Goal: Task Accomplishment & Management: Use online tool/utility

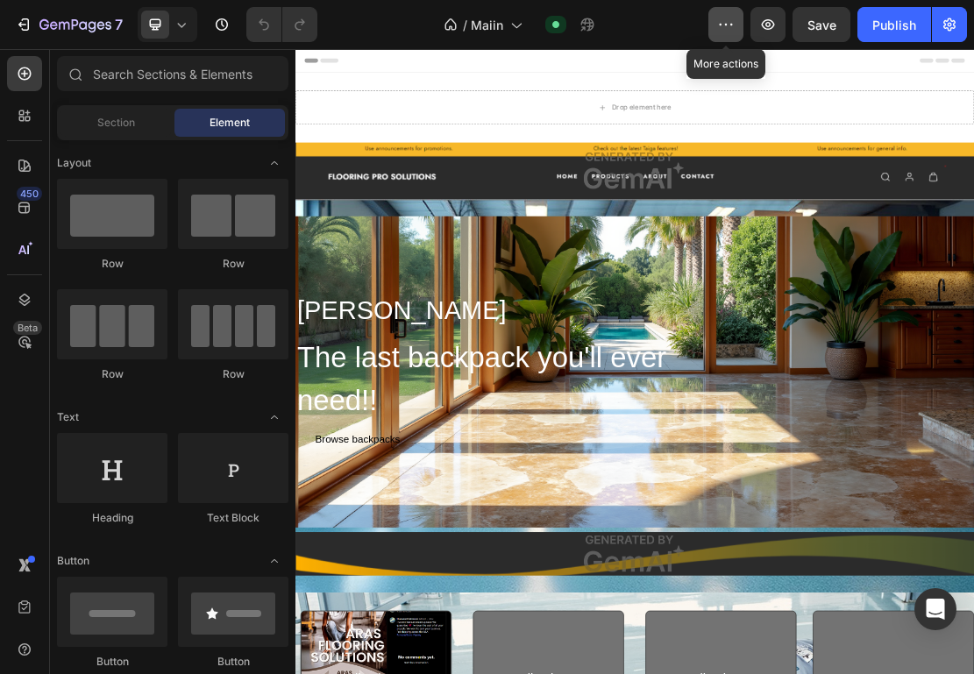
click at [727, 24] on icon "button" at bounding box center [726, 25] width 3 height 2
click at [777, 24] on icon "button" at bounding box center [768, 25] width 18 height 18
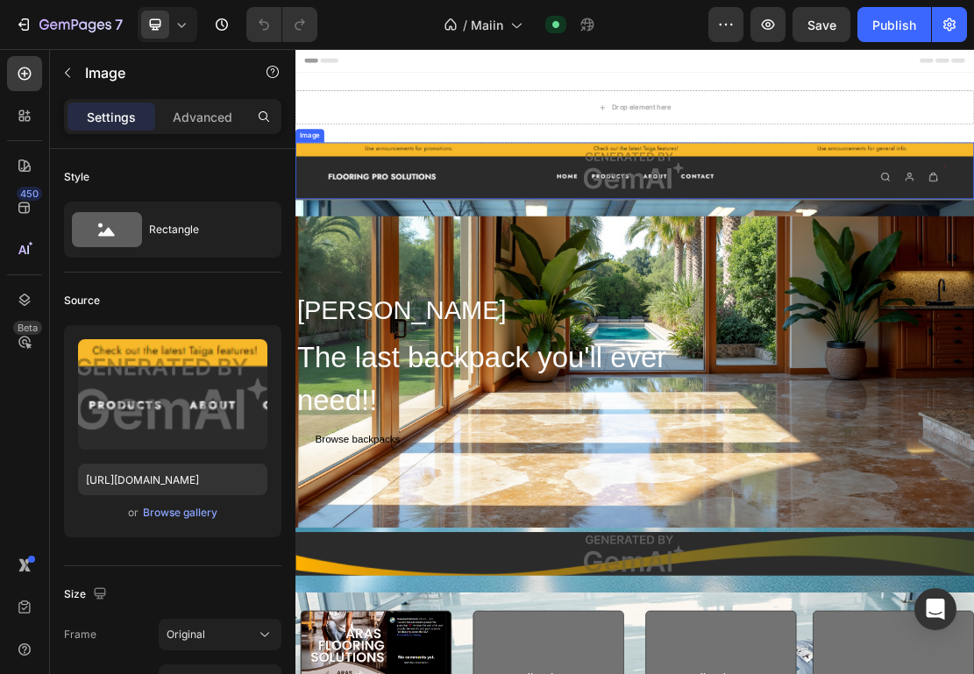
click at [703, 232] on img at bounding box center [821, 238] width 1052 height 88
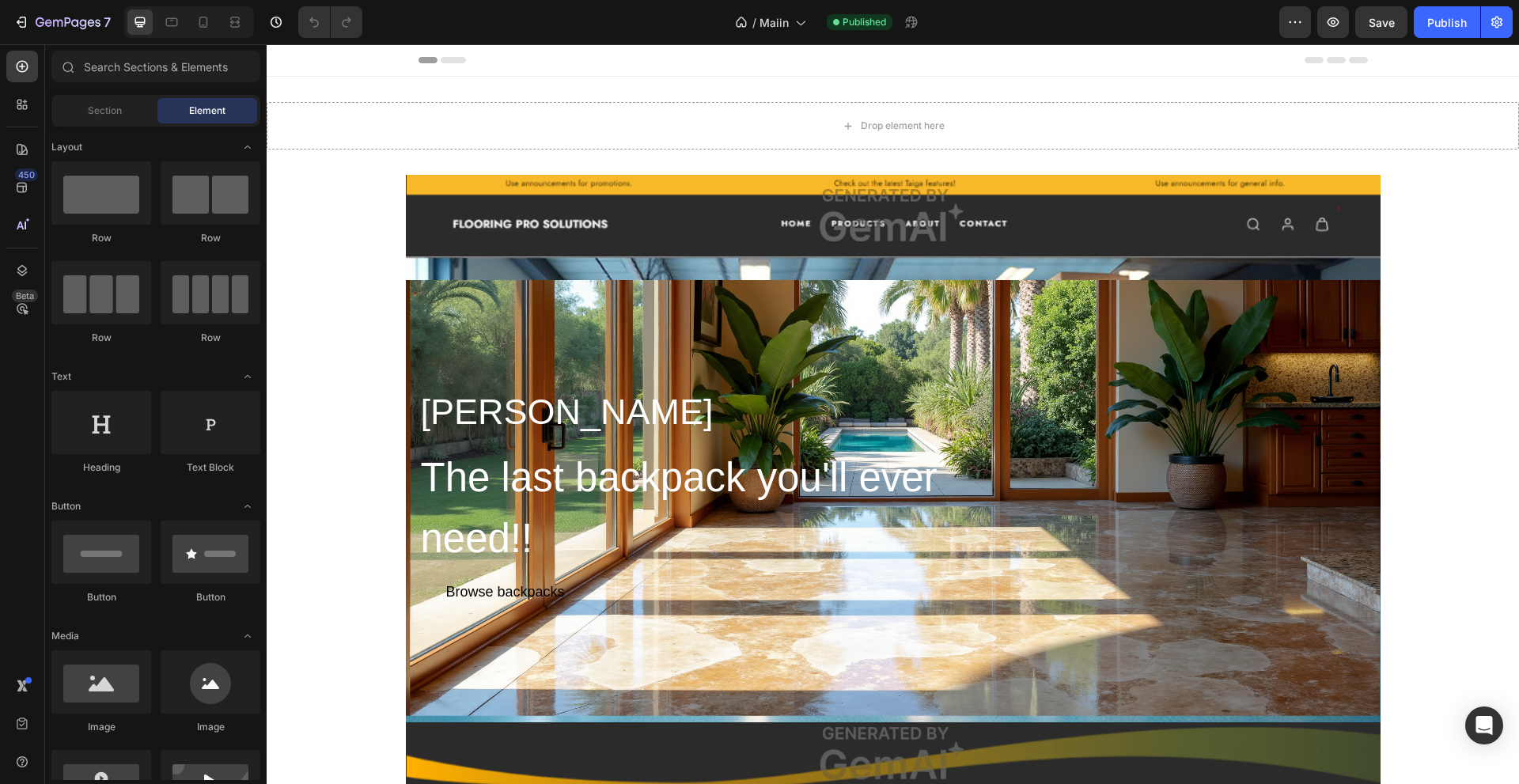
click at [314, 59] on span "Header" at bounding box center [314, 60] width 35 height 16
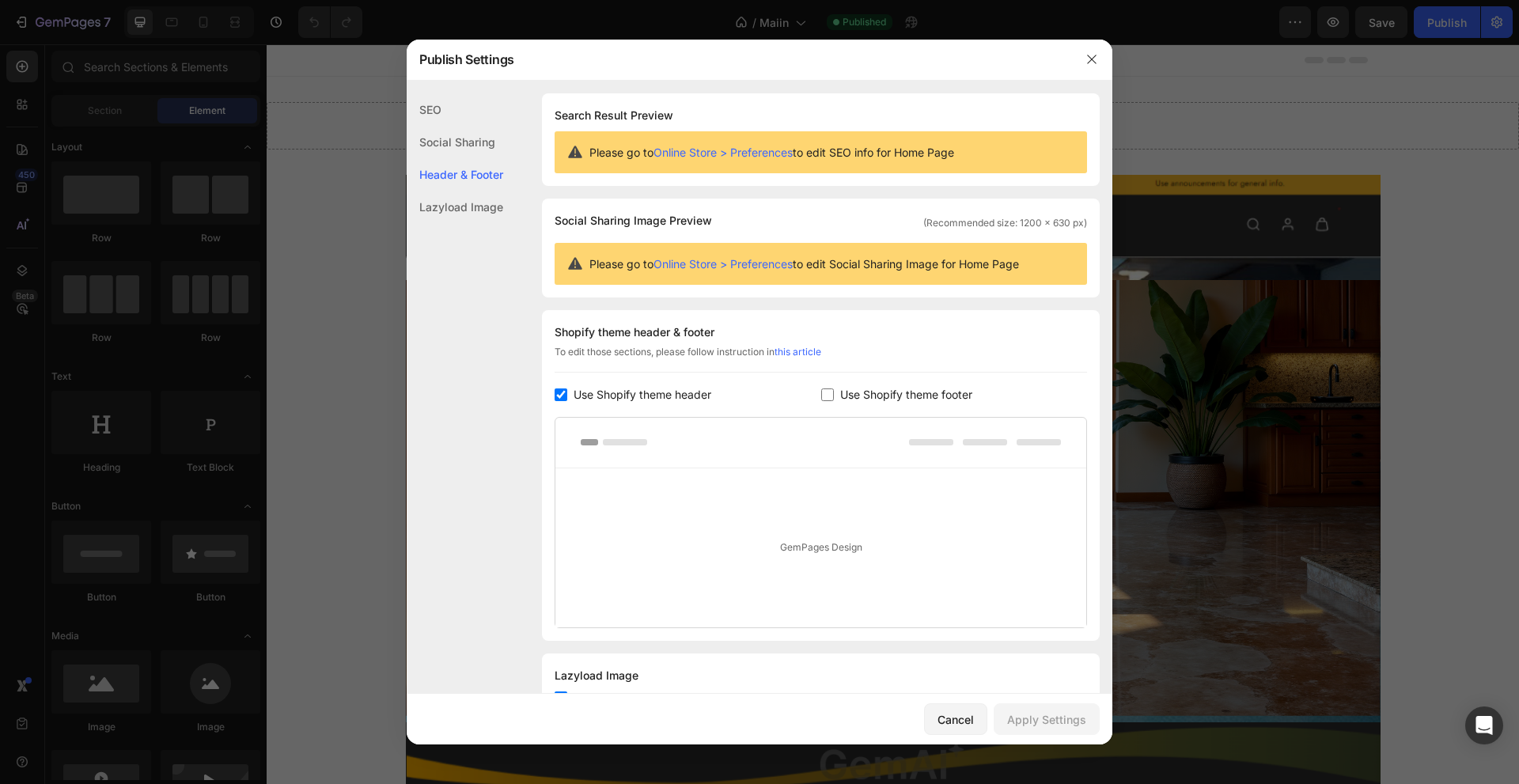
scroll to position [63, 0]
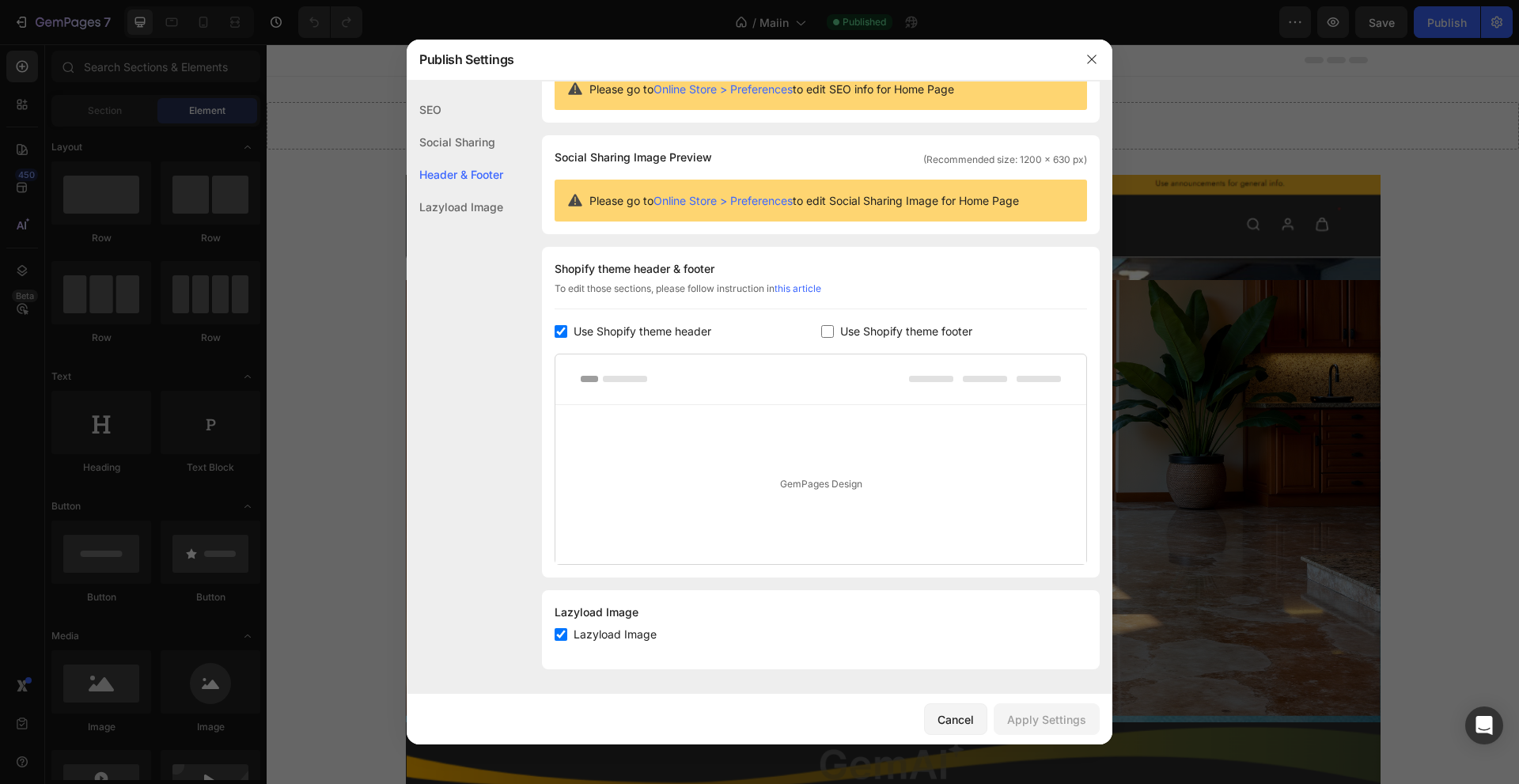
click at [827, 331] on input "checkbox" at bounding box center [828, 331] width 13 height 13
checkbox input "true"
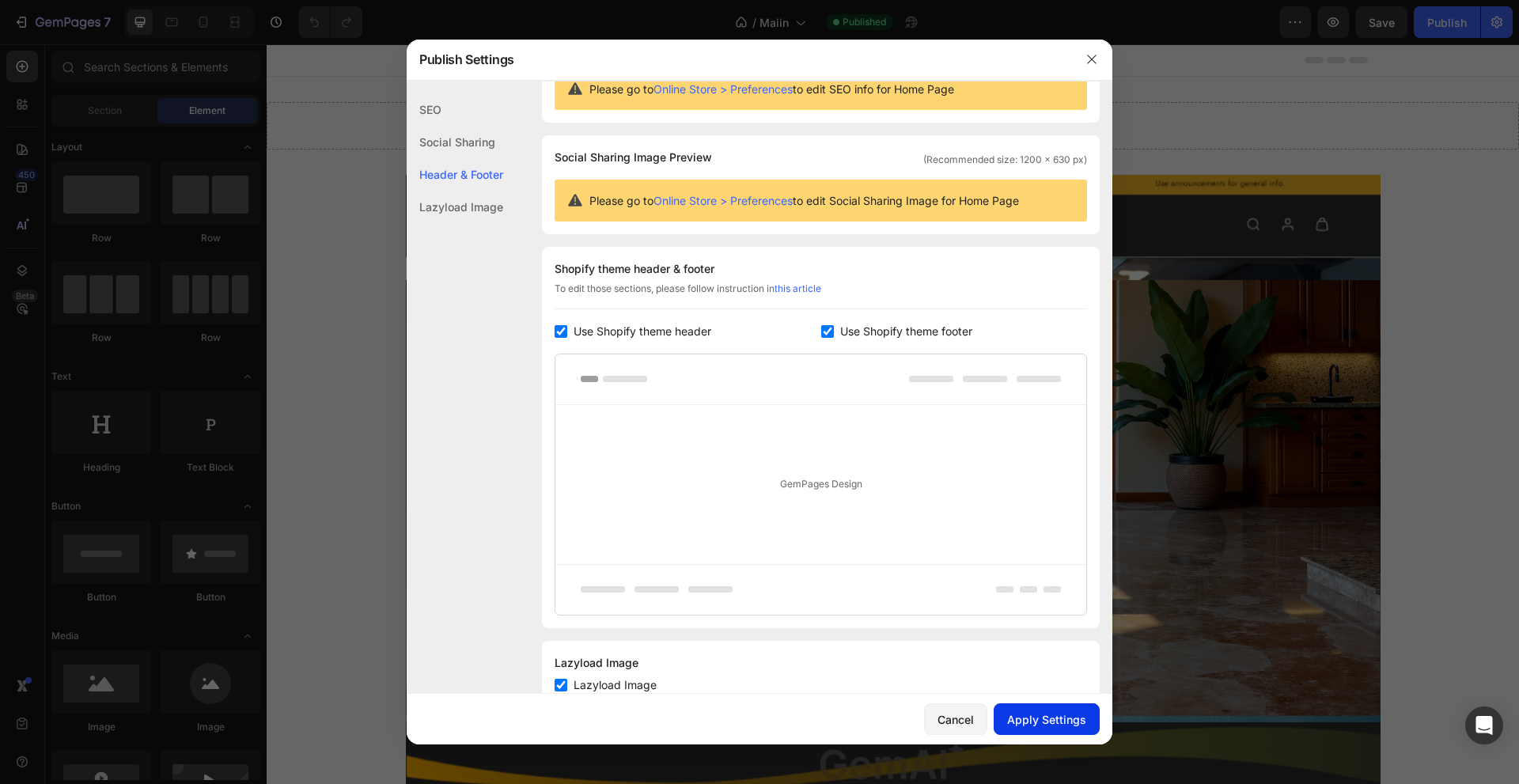
click at [1042, 607] on div "Apply Settings" at bounding box center [1047, 719] width 79 height 16
click at [1097, 54] on icon "button" at bounding box center [1092, 60] width 13 height 13
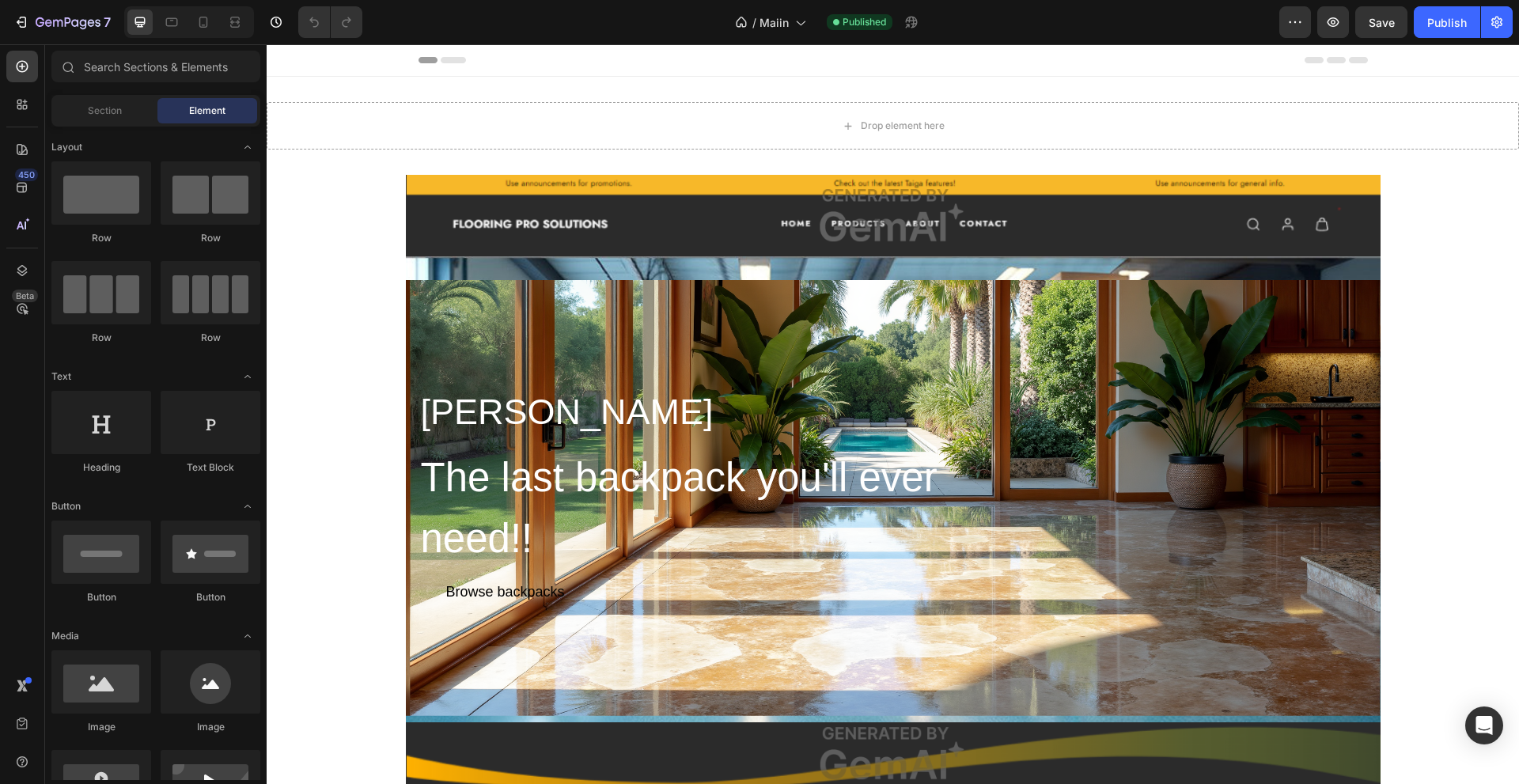
click at [442, 59] on icon at bounding box center [453, 60] width 25 height 6
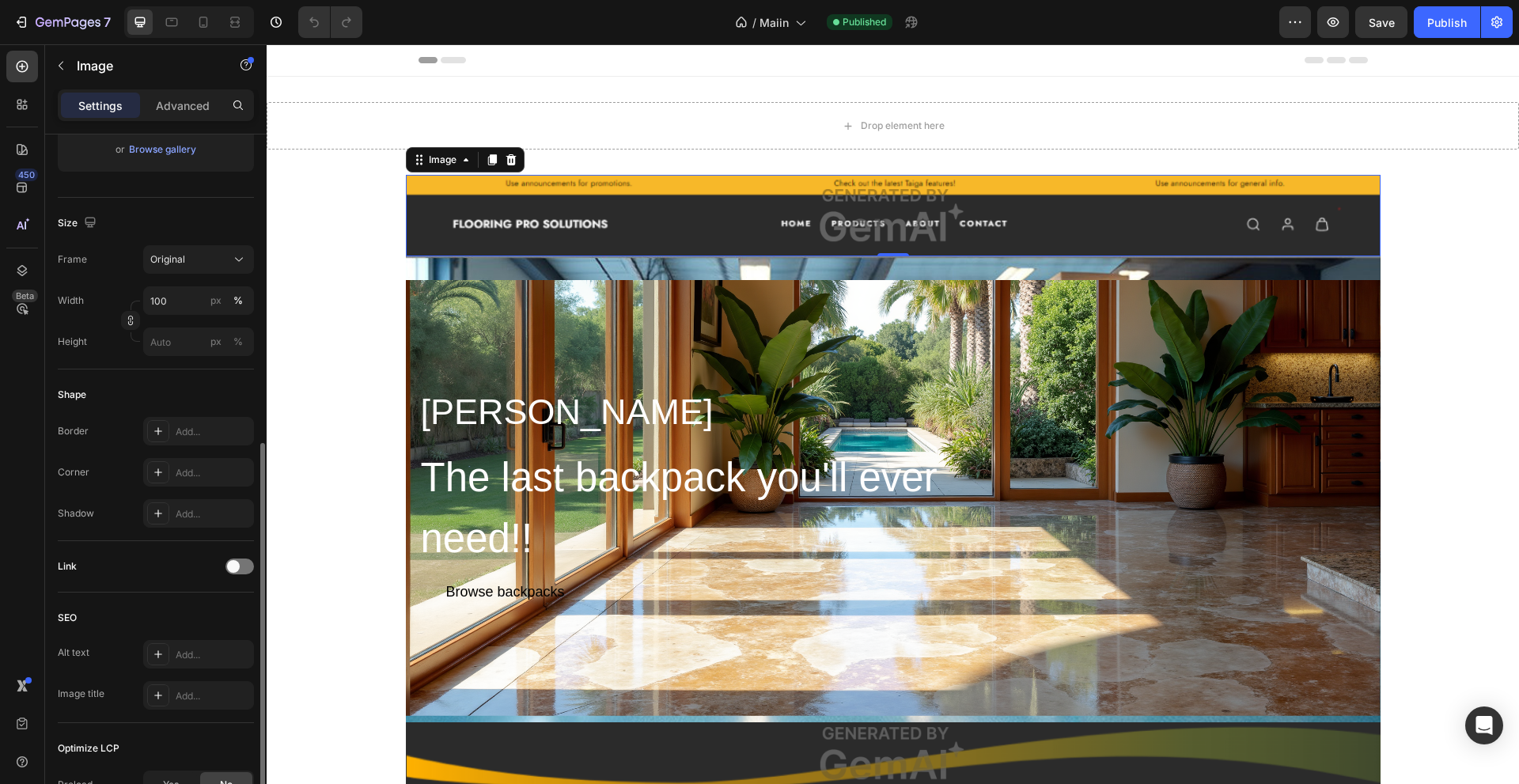
scroll to position [395, 0]
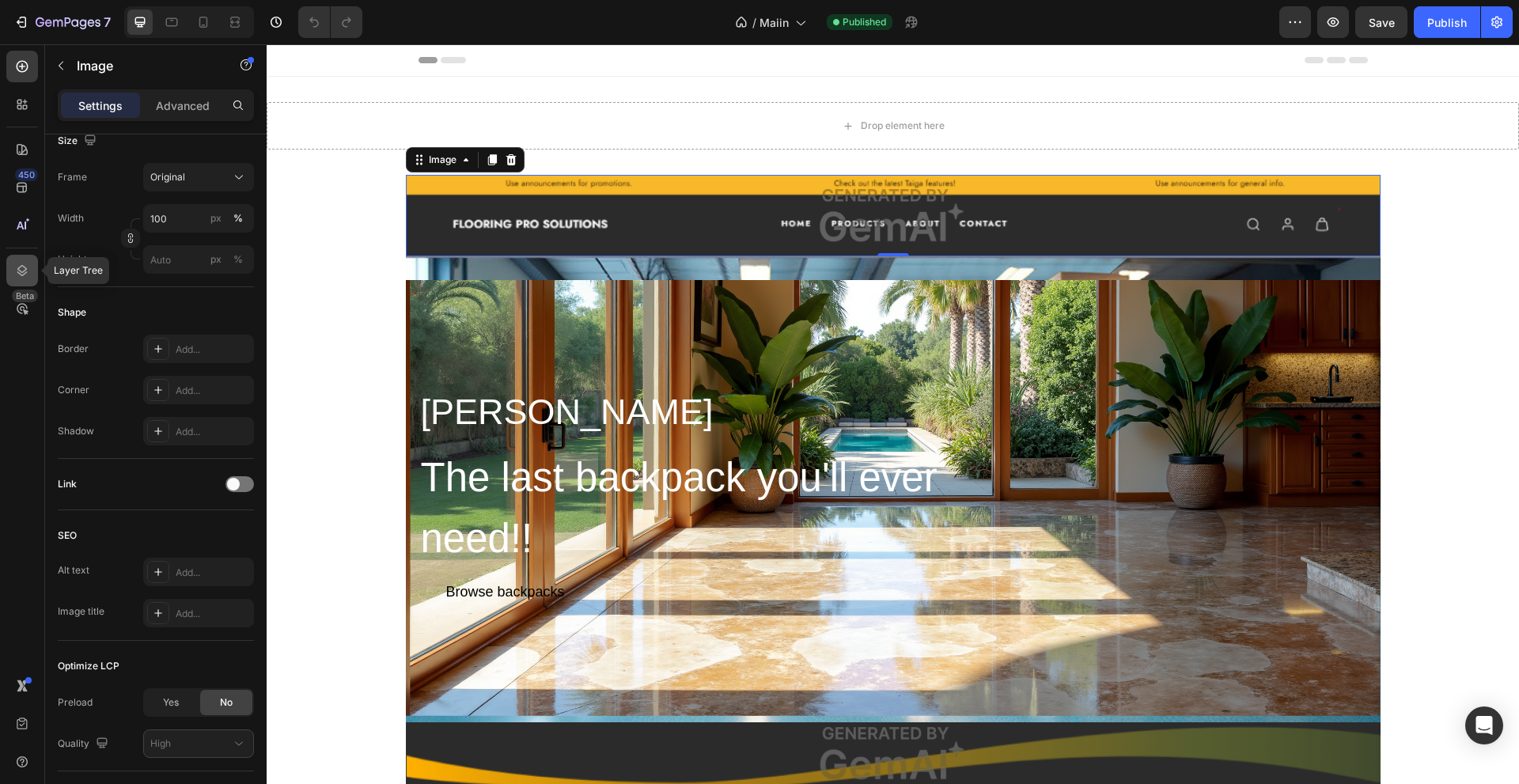
click at [20, 272] on icon at bounding box center [23, 271] width 16 height 16
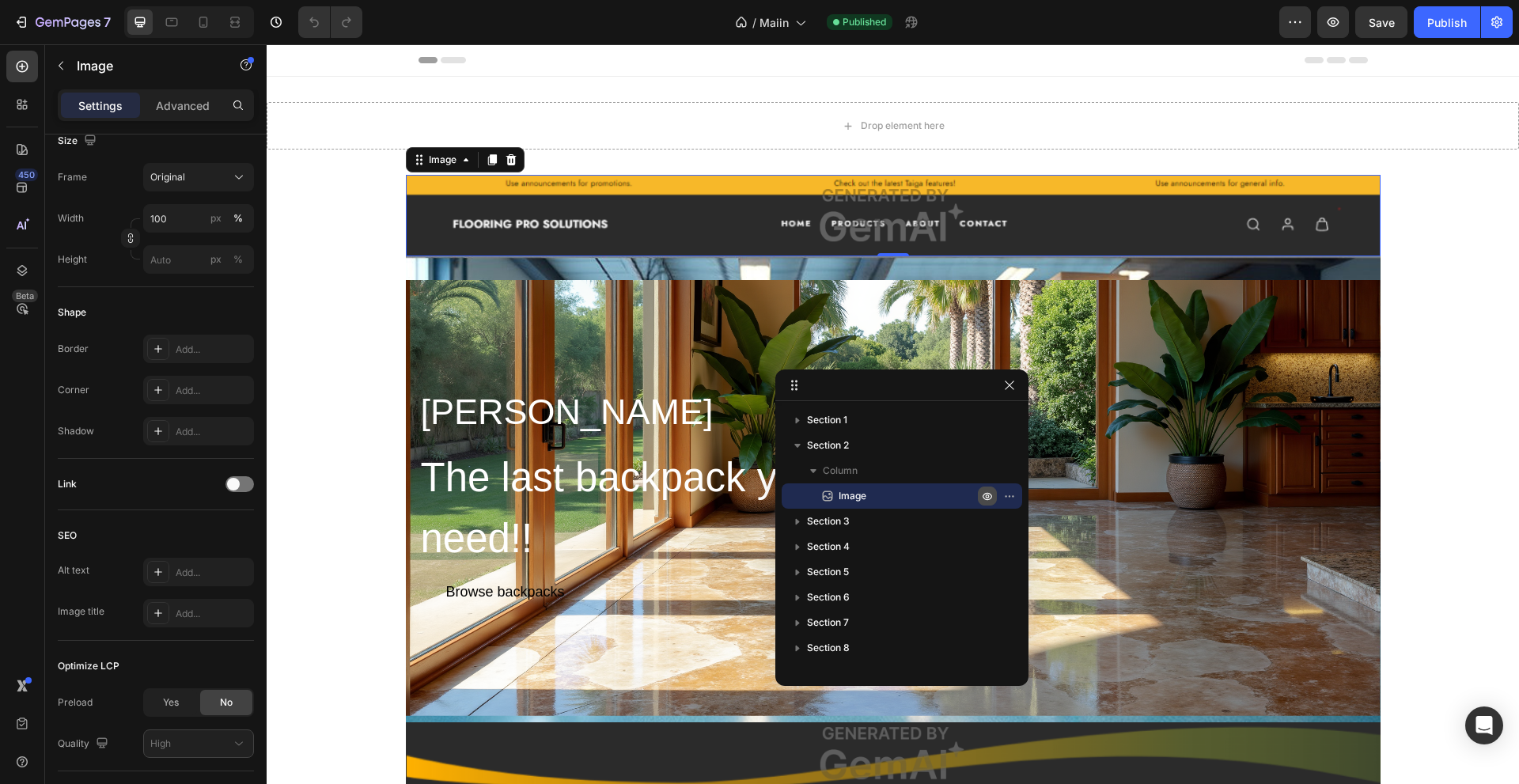
click at [988, 493] on icon "button" at bounding box center [987, 496] width 10 height 8
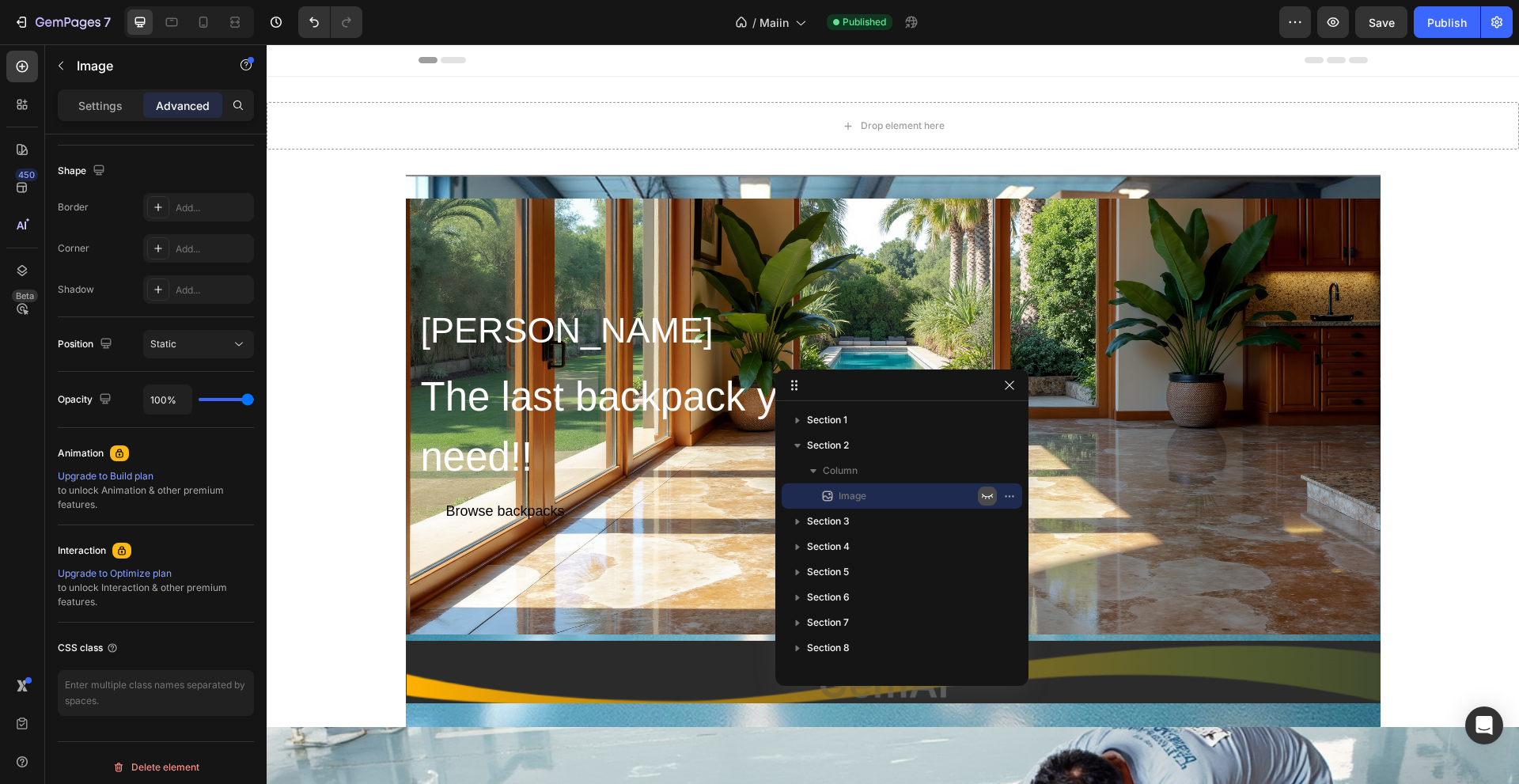
click at [988, 493] on icon "button" at bounding box center [987, 496] width 13 height 13
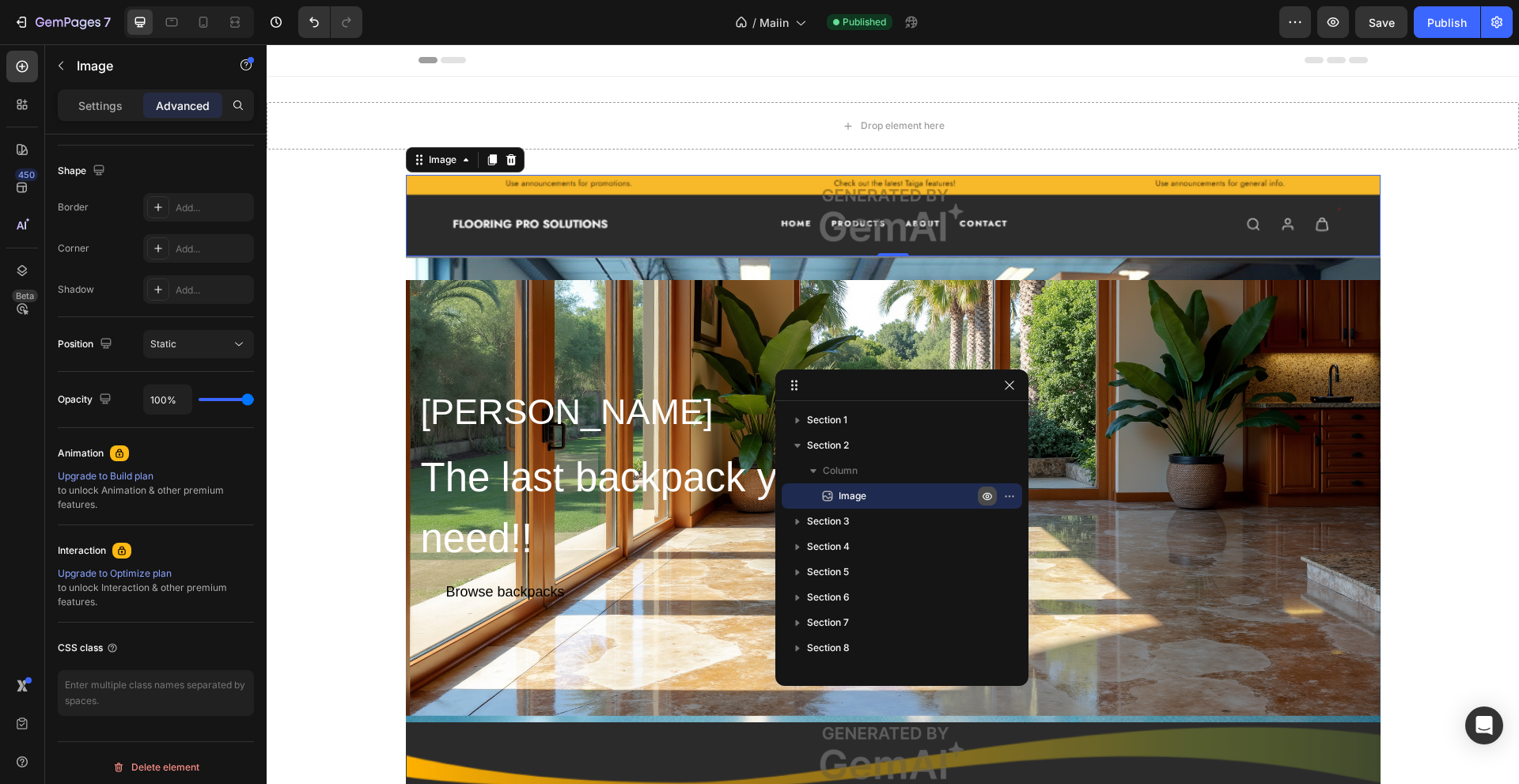
click at [988, 493] on icon "button" at bounding box center [987, 496] width 10 height 8
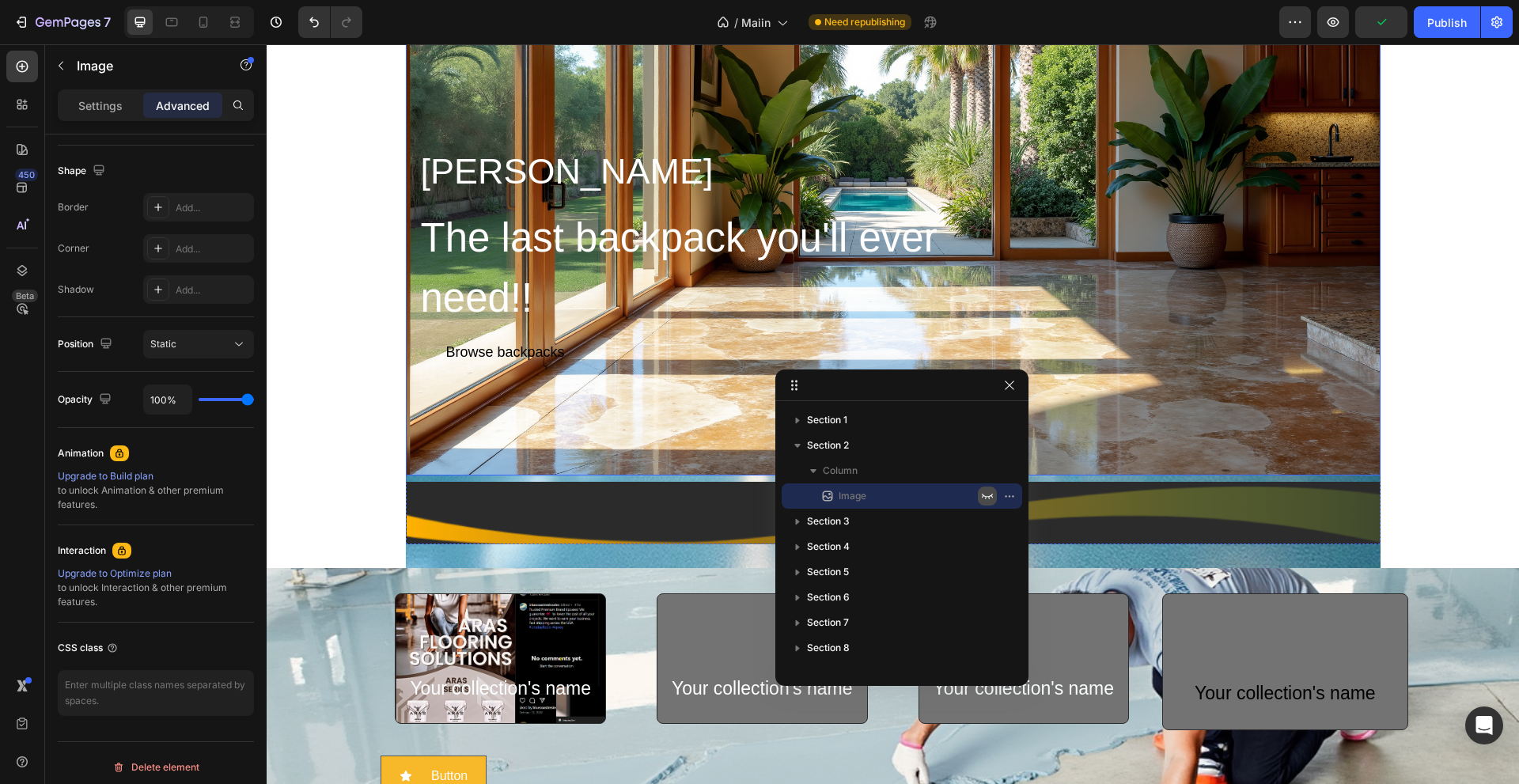
scroll to position [554, 0]
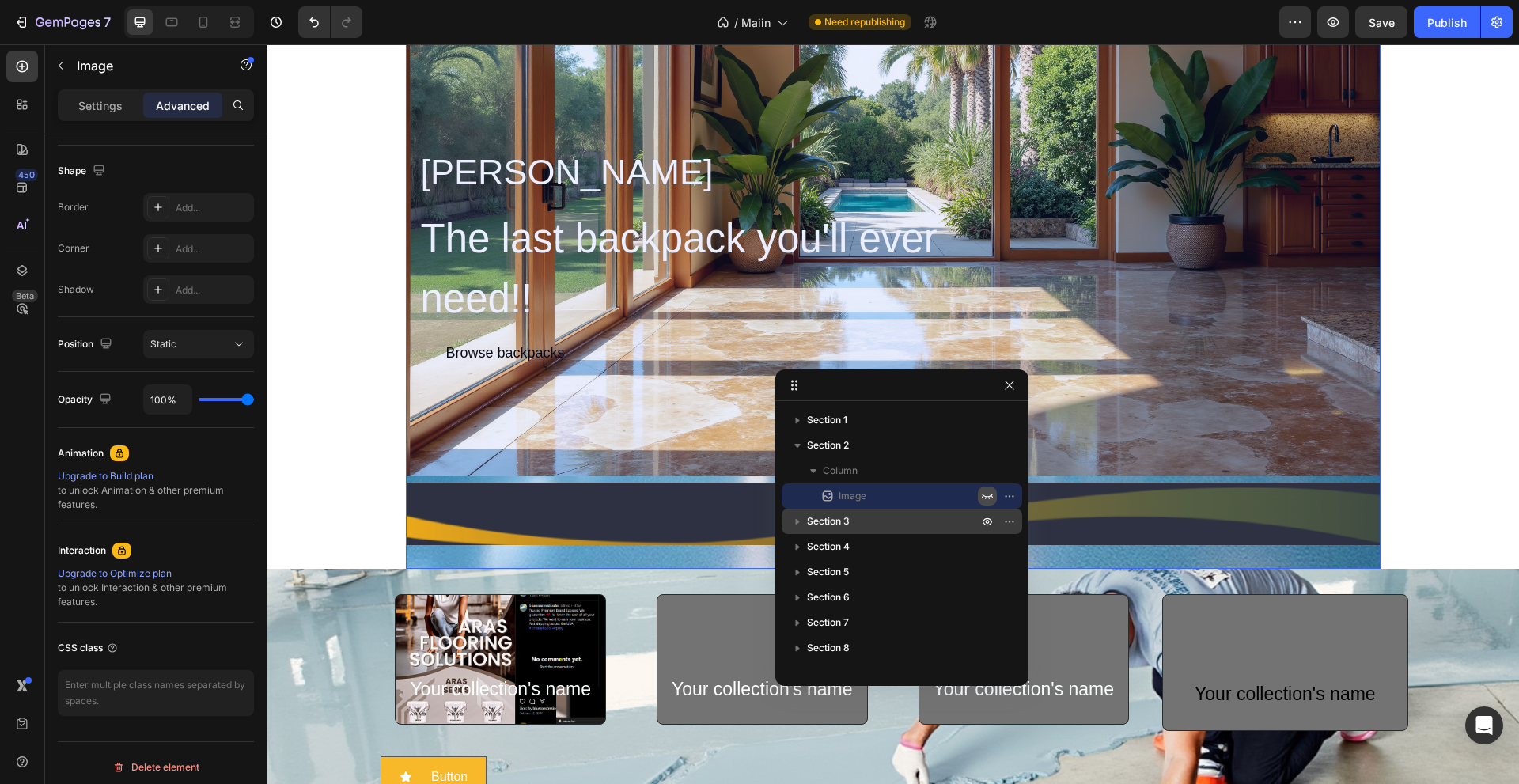
click at [801, 520] on icon "button" at bounding box center [798, 521] width 16 height 16
click at [986, 520] on icon "button" at bounding box center [987, 521] width 13 height 13
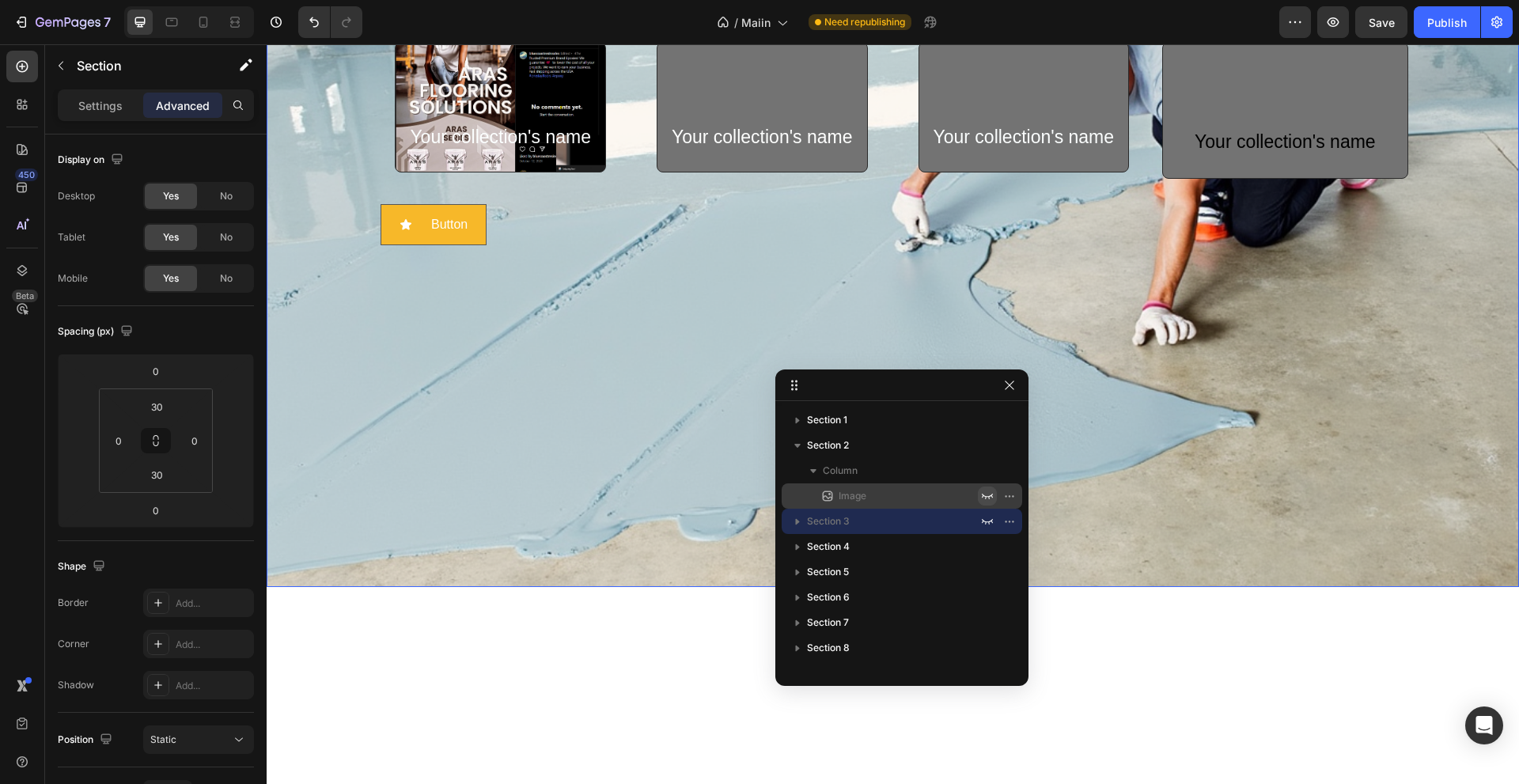
scroll to position [0, 0]
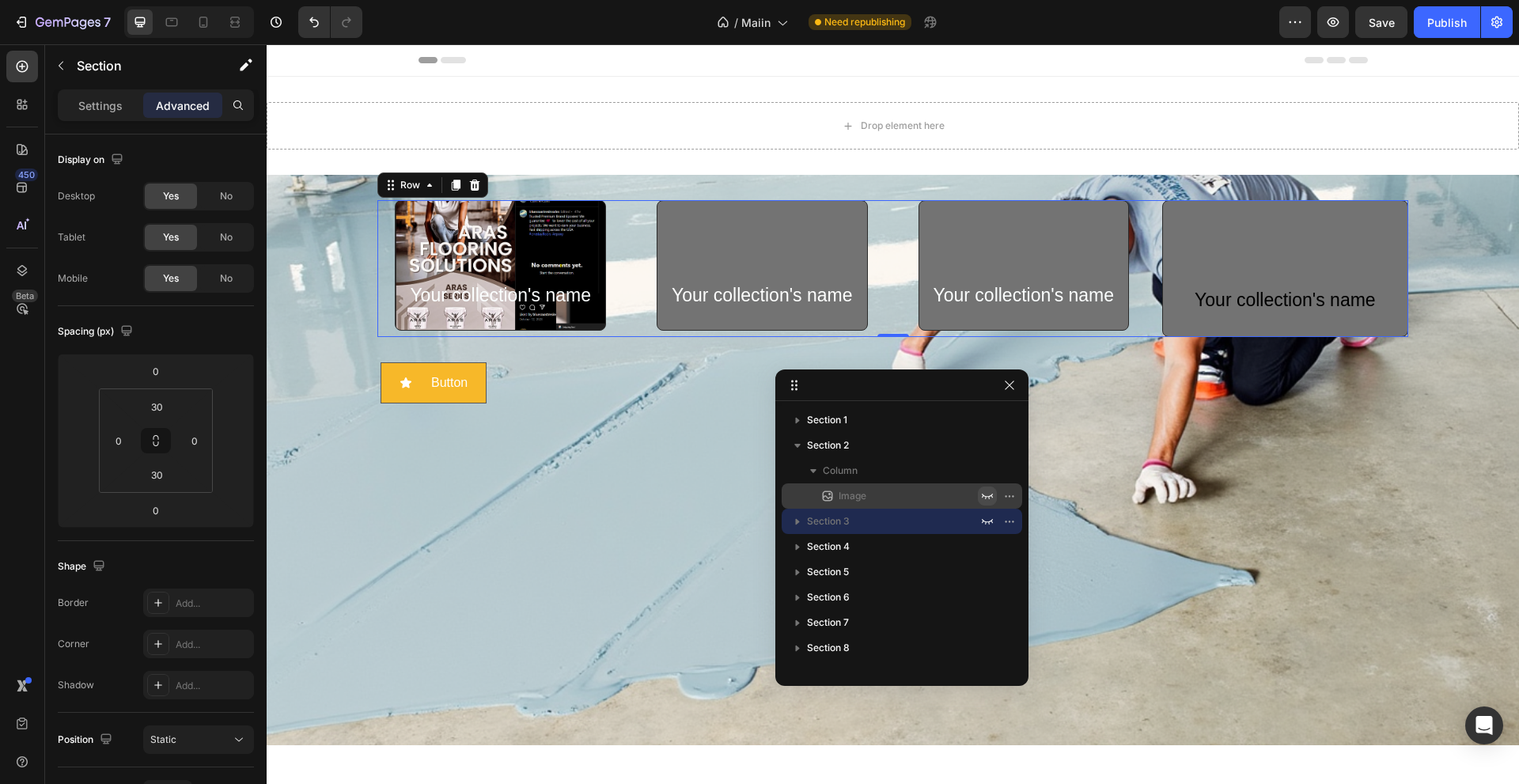
click at [630, 603] on div "Your collection's name Text Block Row Your collection's name Text Block Row You…" at bounding box center [892, 460] width 1252 height 570
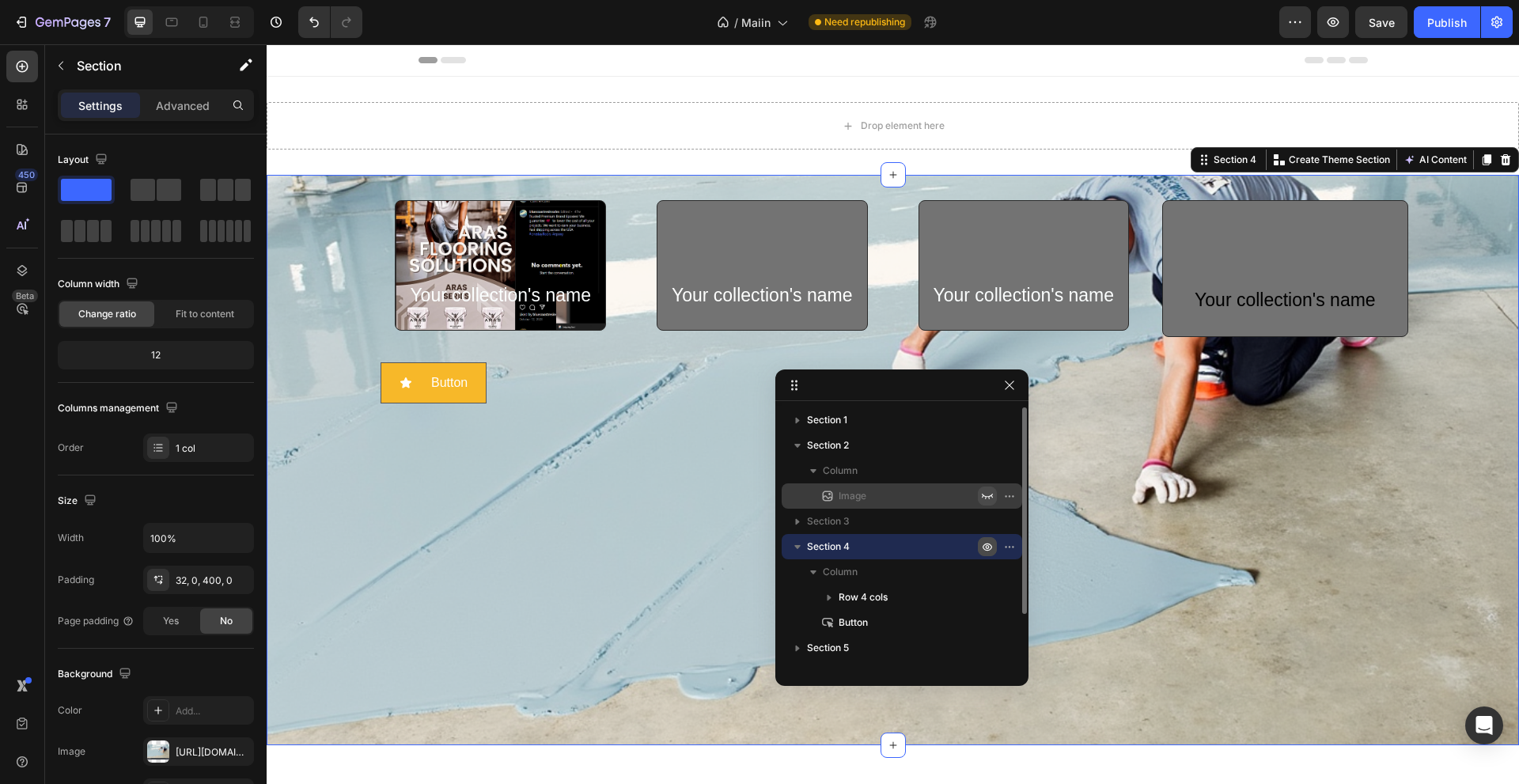
click at [987, 543] on icon "button" at bounding box center [987, 547] width 10 height 8
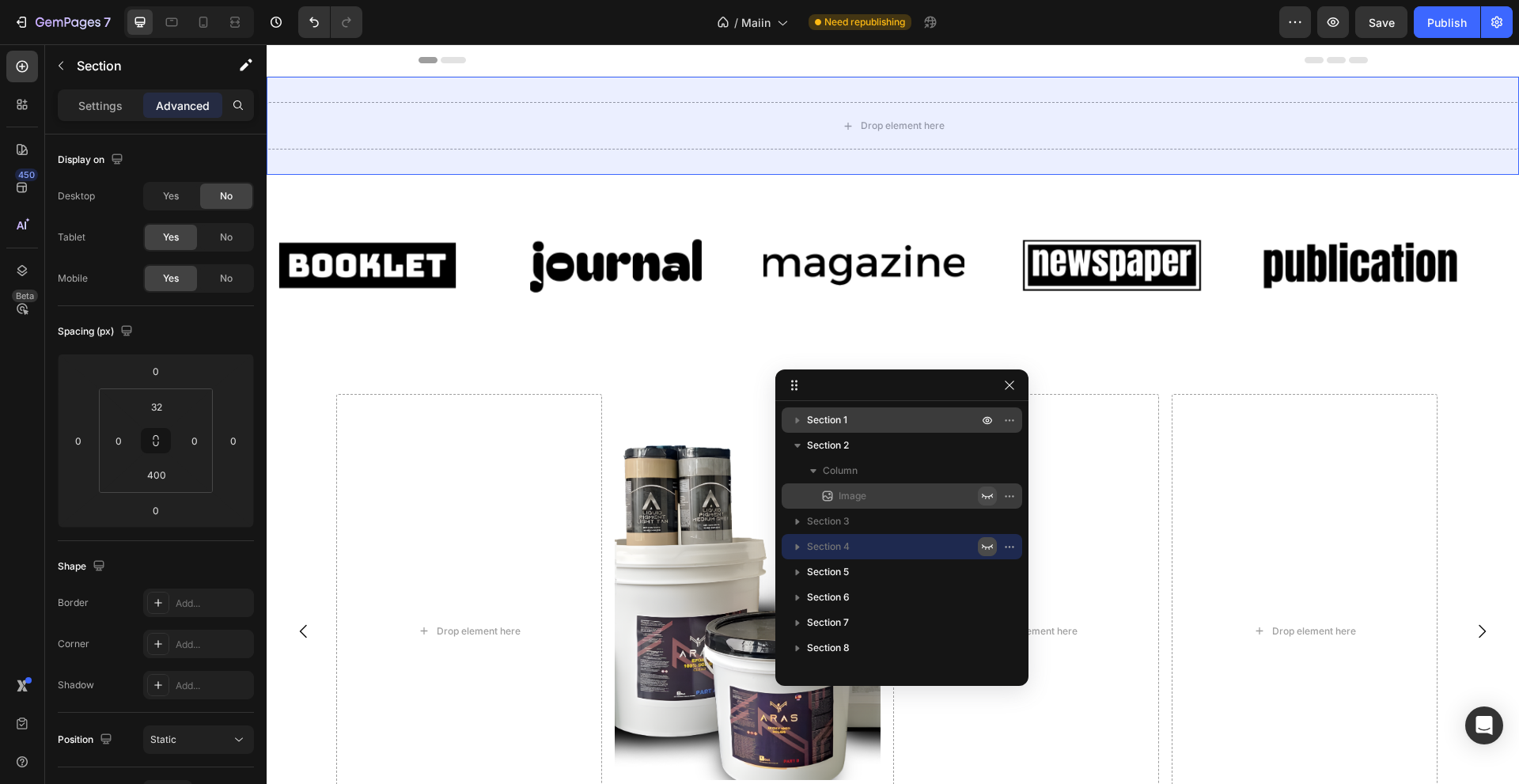
click at [938, 421] on p "Section 1" at bounding box center [894, 420] width 174 height 16
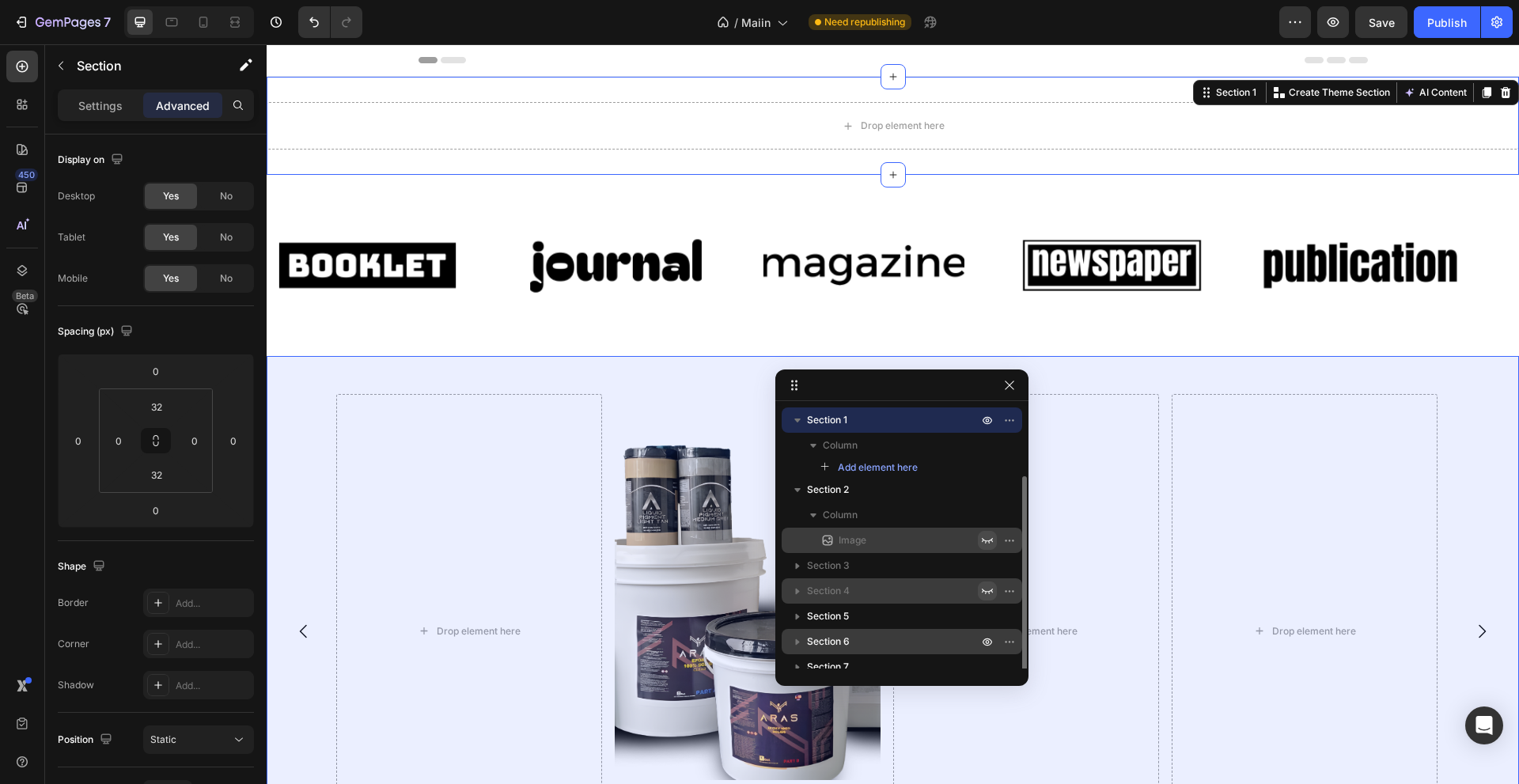
scroll to position [36, 0]
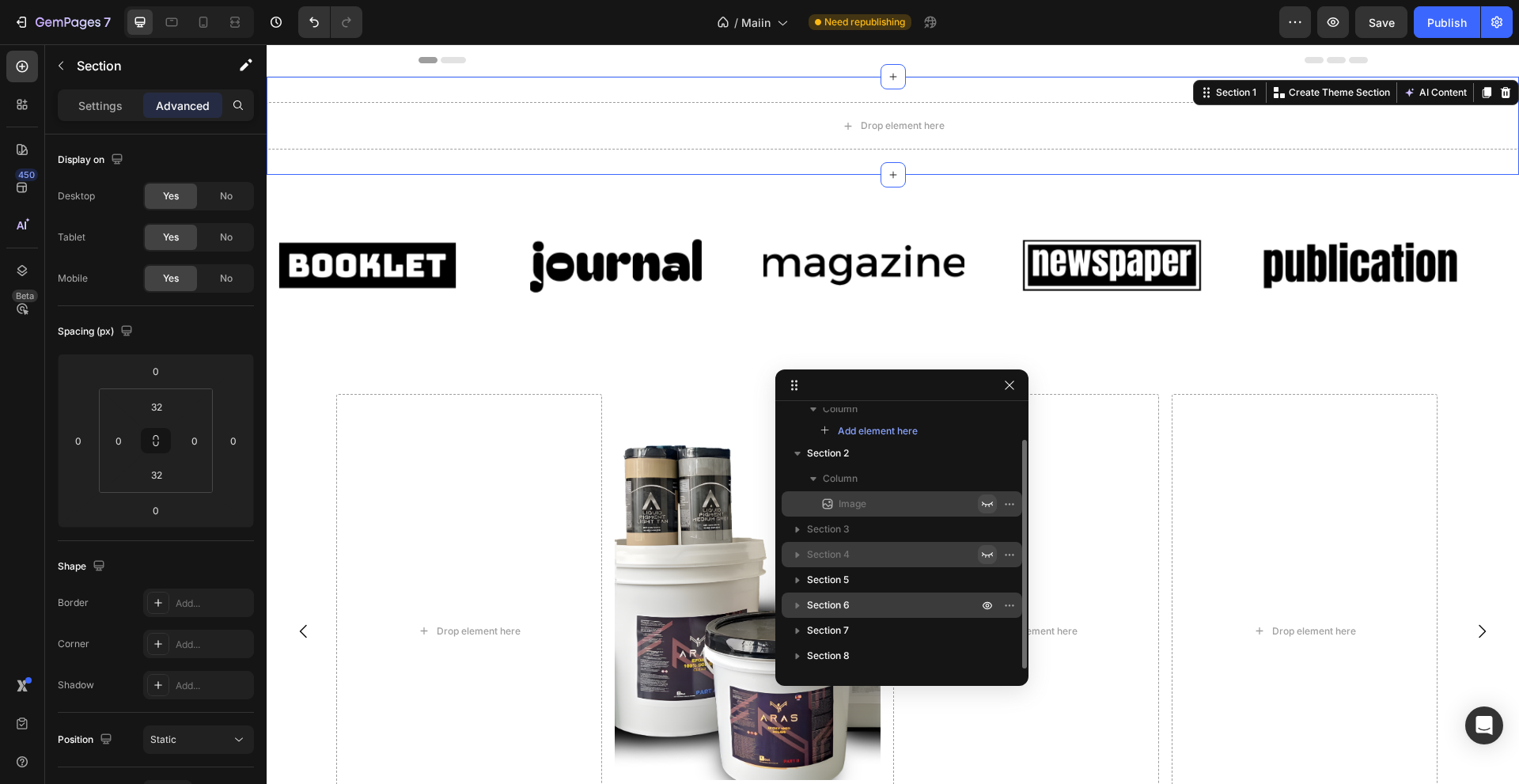
click at [914, 607] on p "Section 8" at bounding box center [894, 656] width 174 height 16
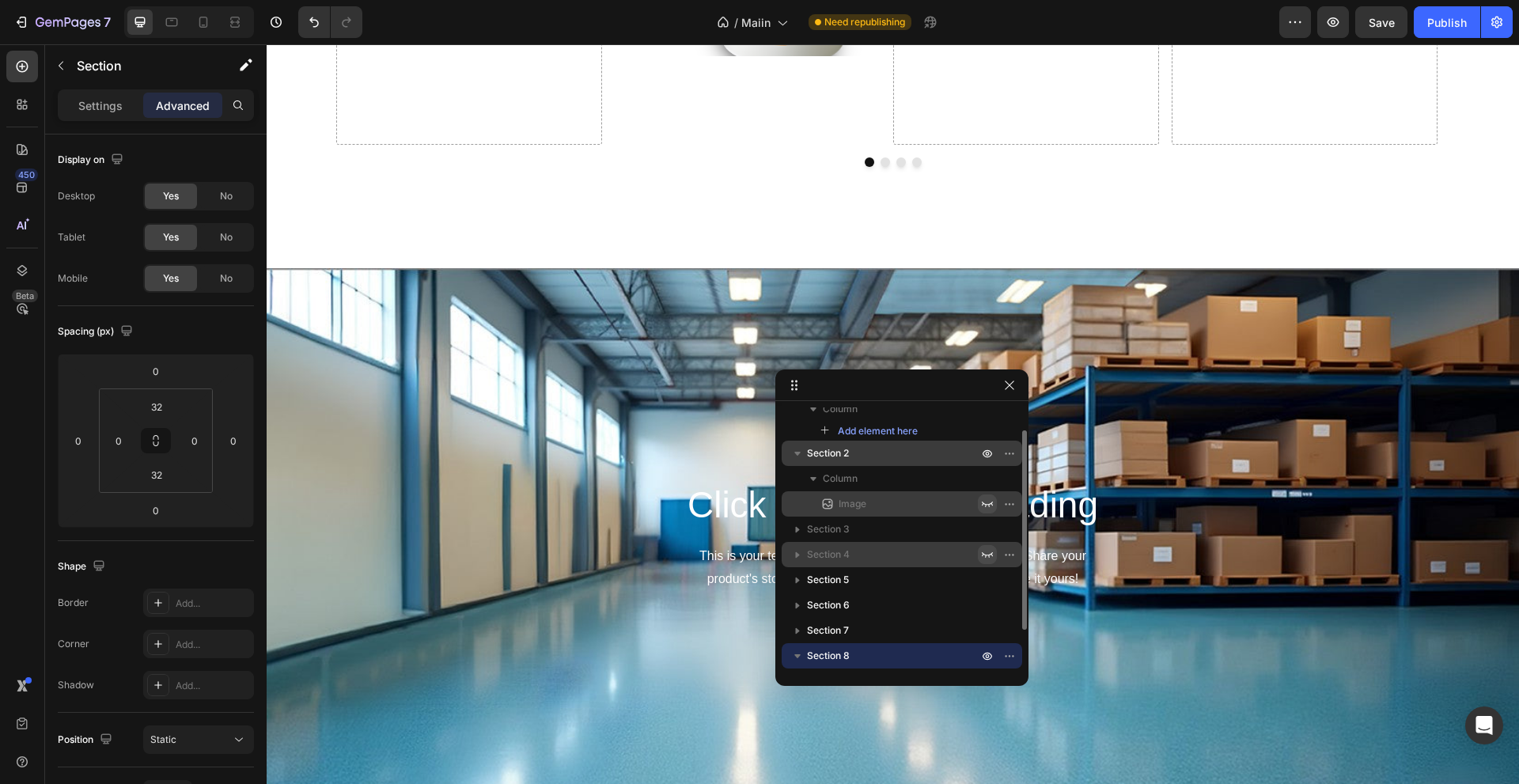
scroll to position [0, 0]
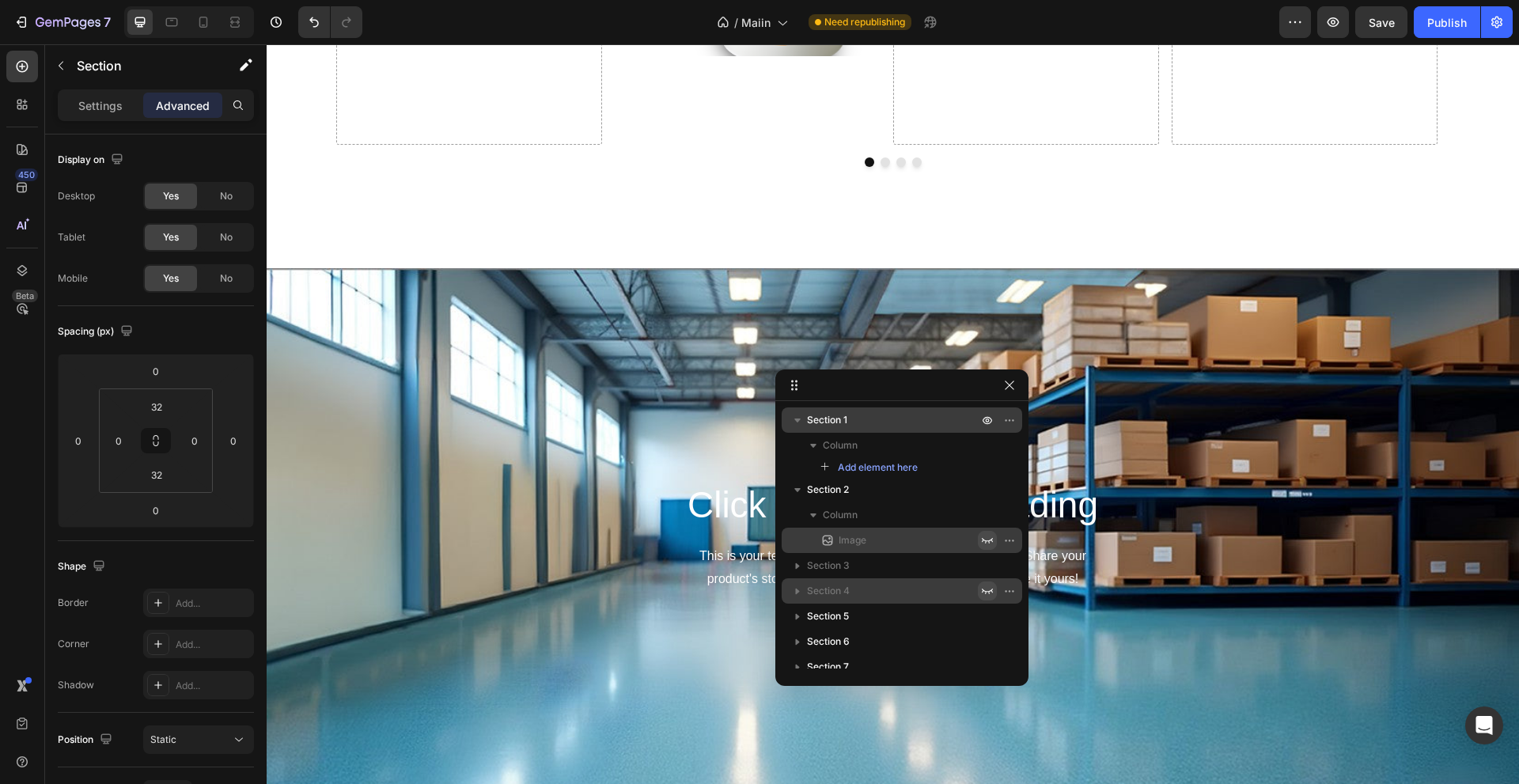
click at [968, 416] on p "Section 1" at bounding box center [894, 420] width 174 height 16
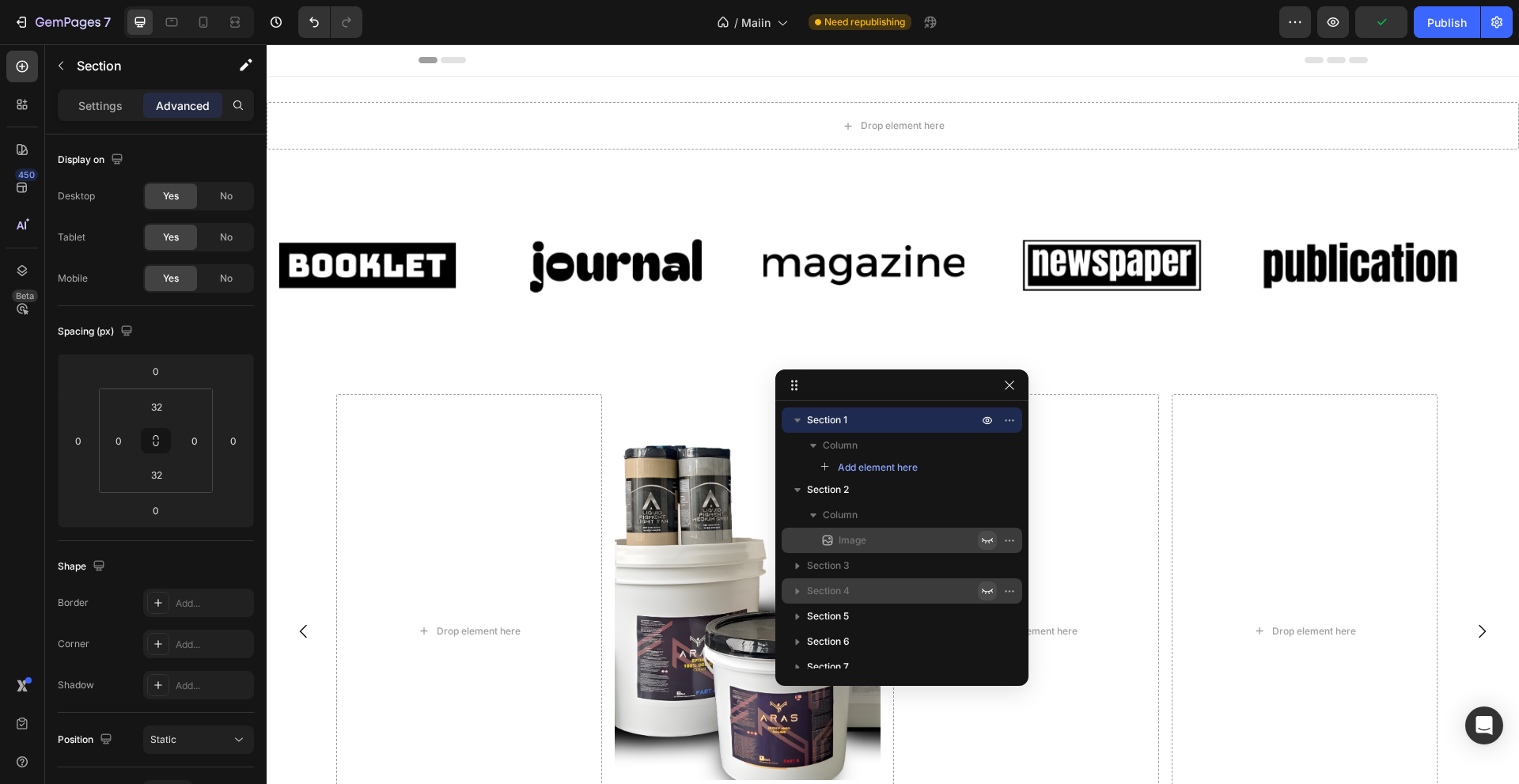
click at [951, 421] on p "Section 1" at bounding box center [894, 420] width 174 height 16
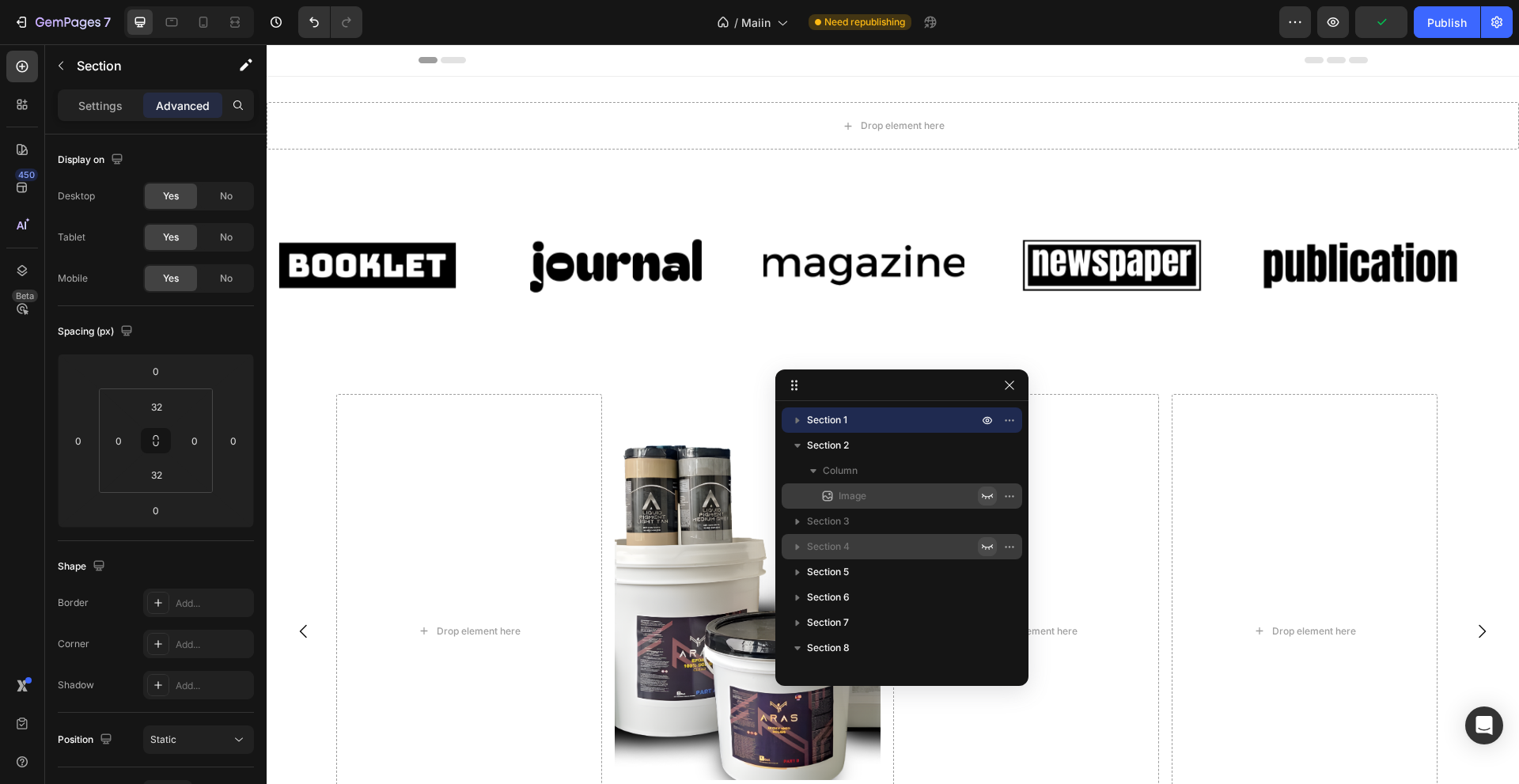
click at [951, 421] on p "Section 1" at bounding box center [894, 420] width 174 height 16
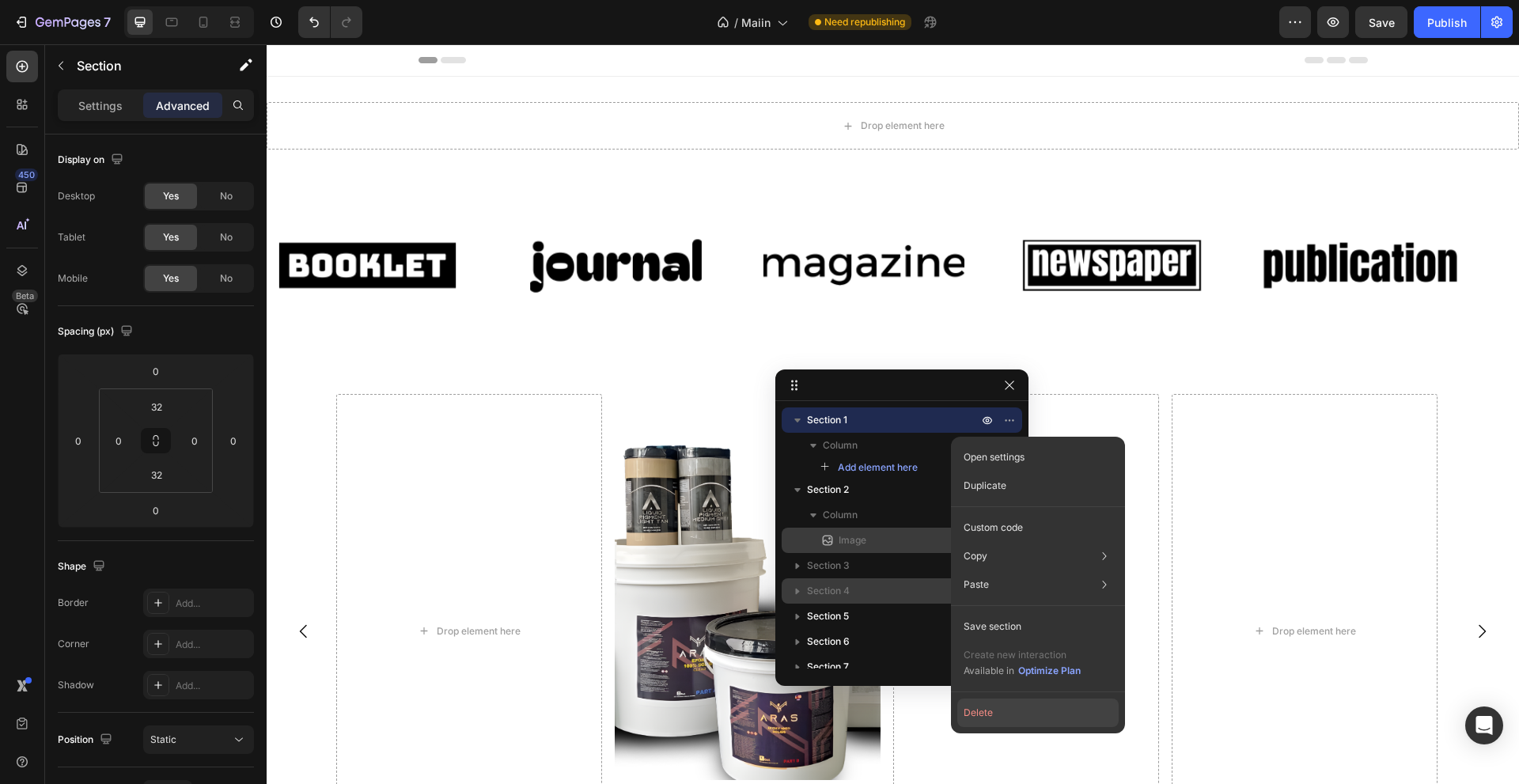
click at [995, 607] on button "Delete" at bounding box center [1038, 713] width 162 height 29
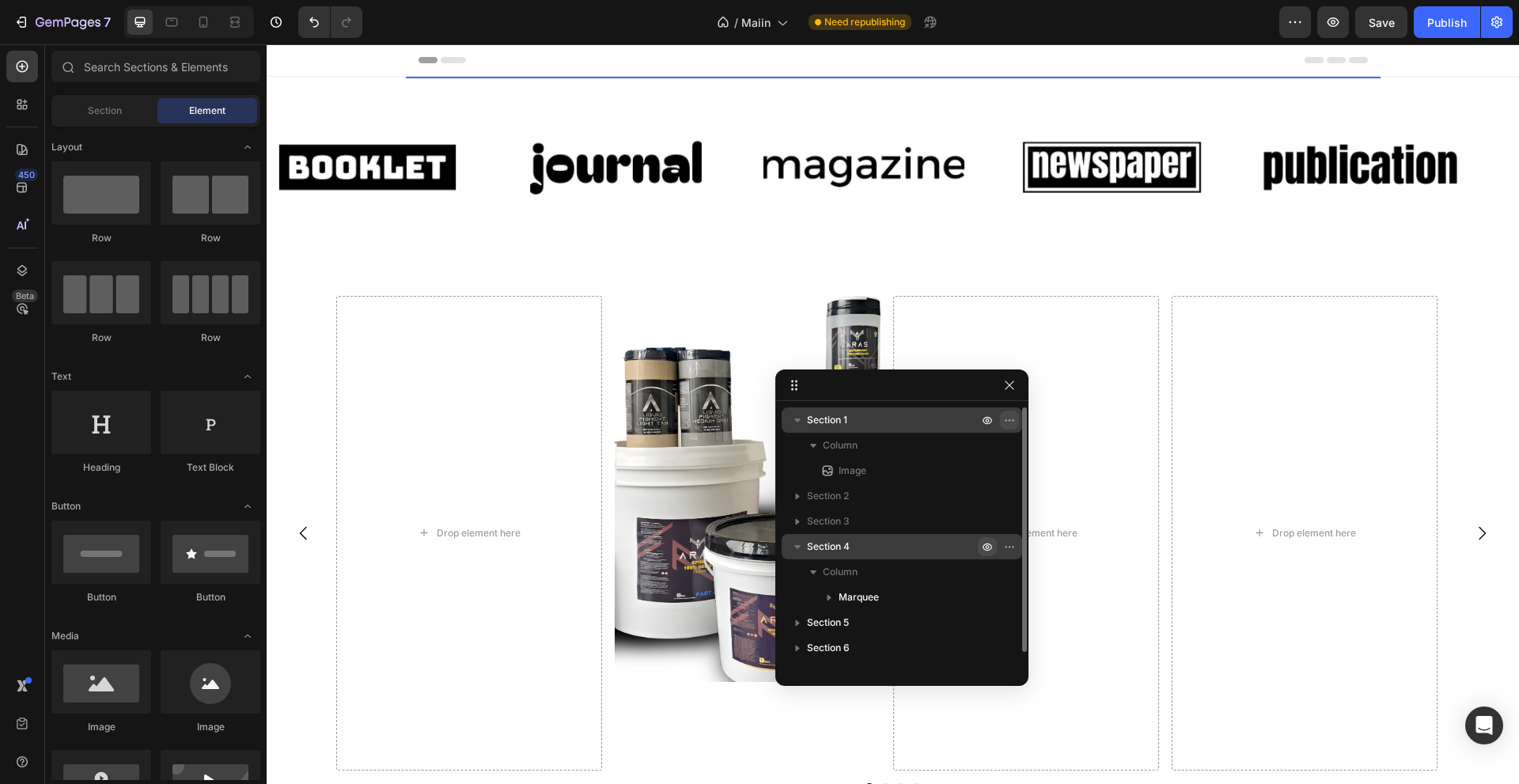
click at [1007, 420] on icon "button" at bounding box center [1009, 420] width 13 height 13
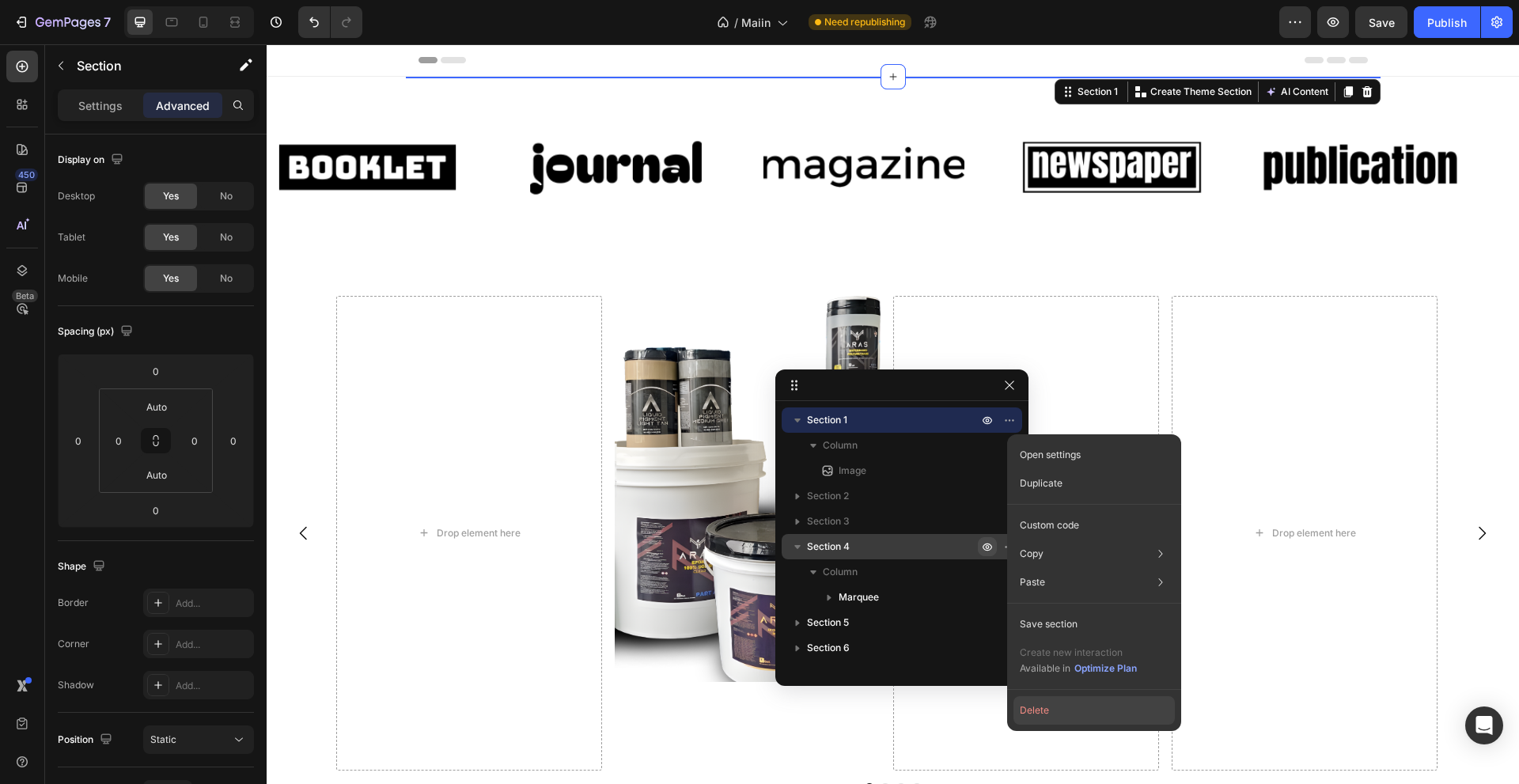
click at [1078, 607] on button "Delete" at bounding box center [1094, 710] width 162 height 29
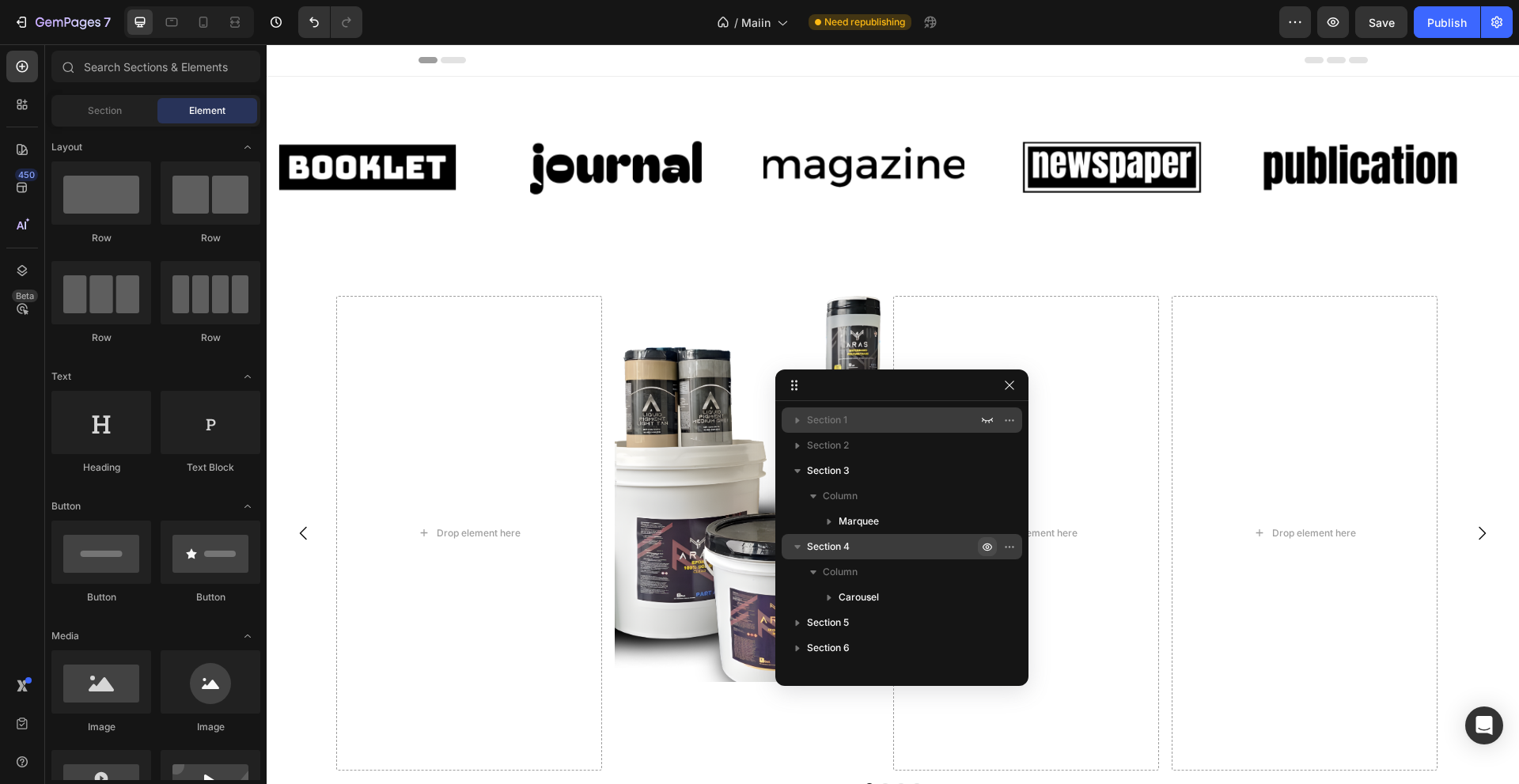
click at [876, 414] on p "Section 1" at bounding box center [894, 420] width 174 height 16
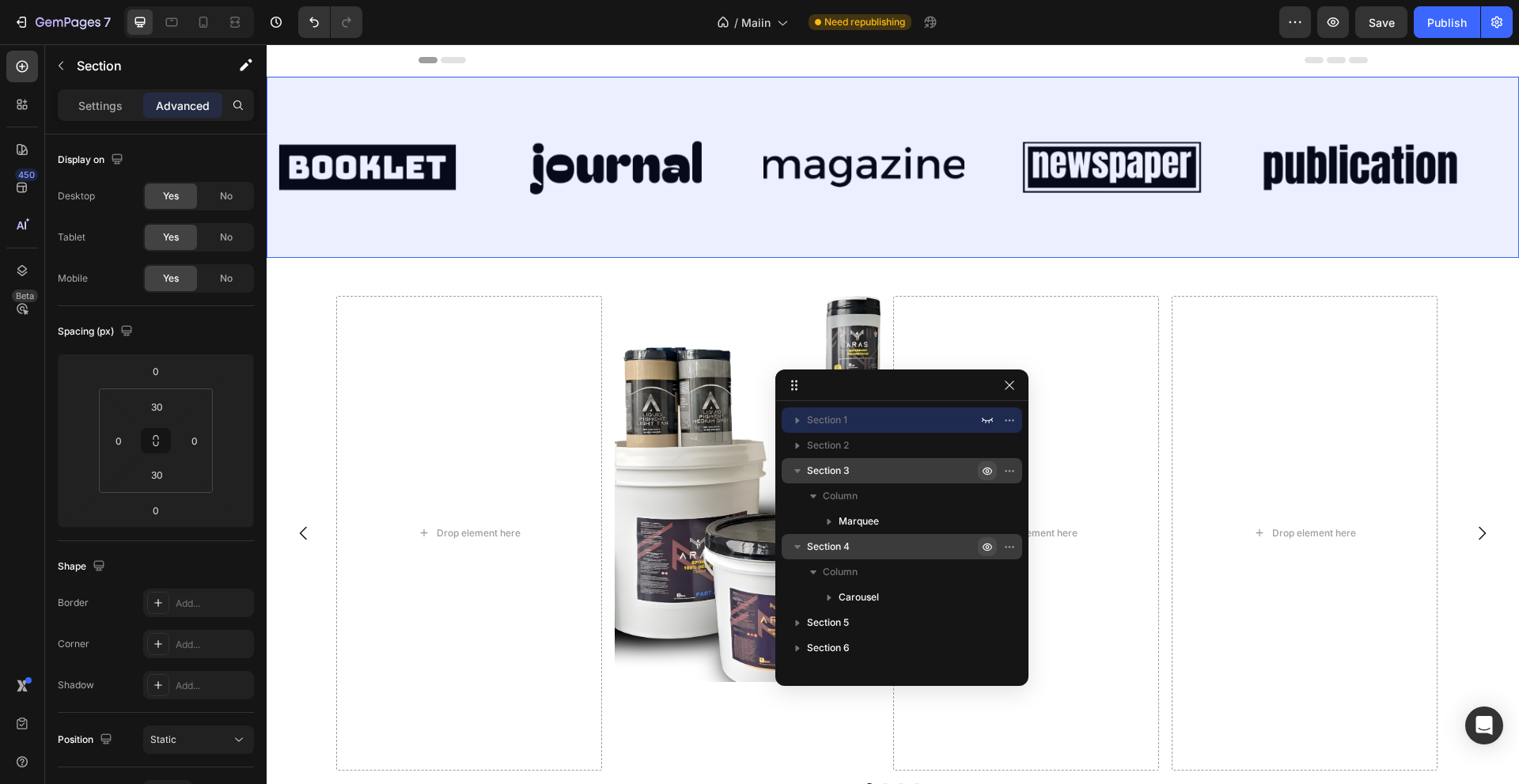
click at [989, 465] on icon "button" at bounding box center [987, 471] width 13 height 13
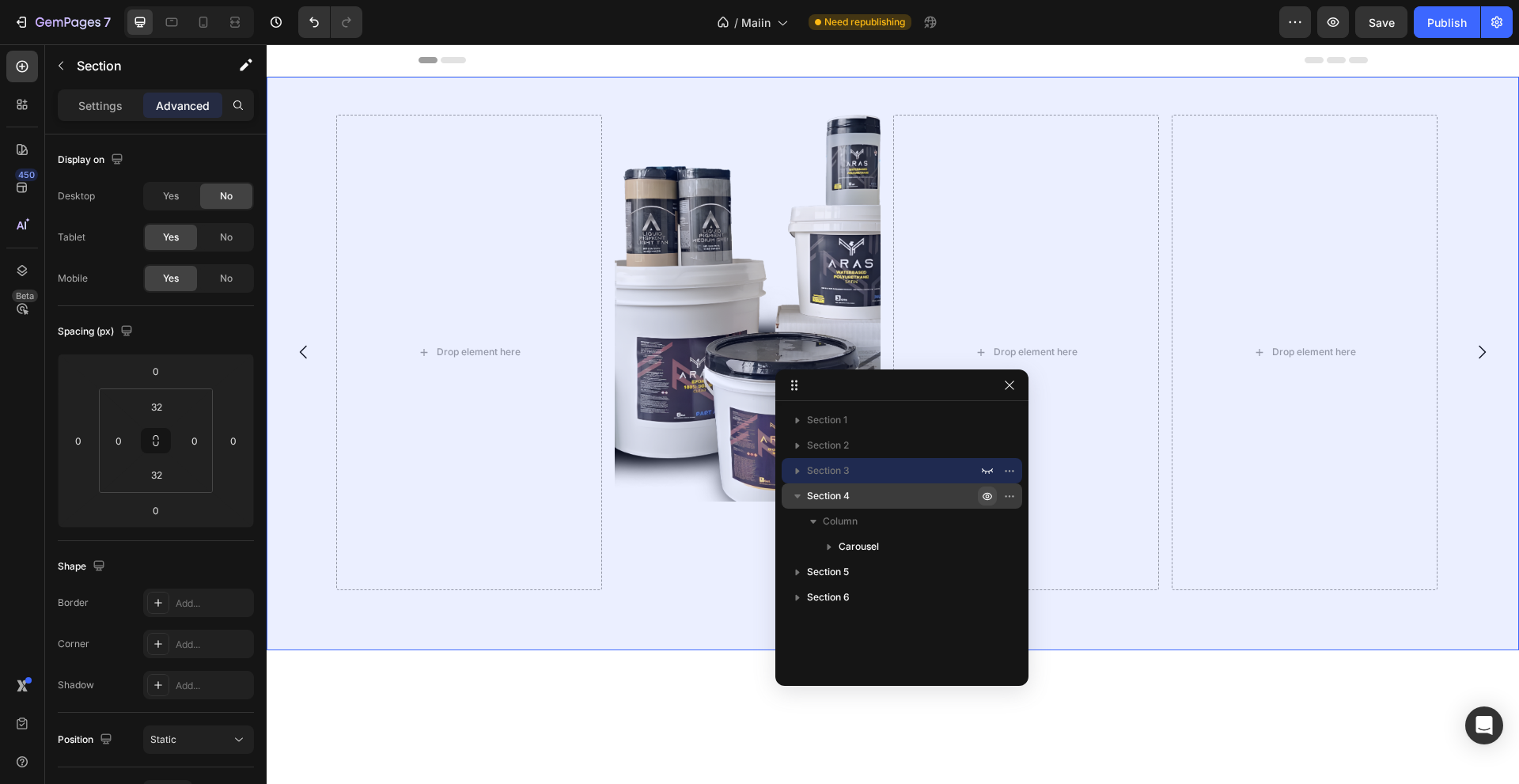
click at [988, 493] on icon "button" at bounding box center [987, 496] width 10 height 8
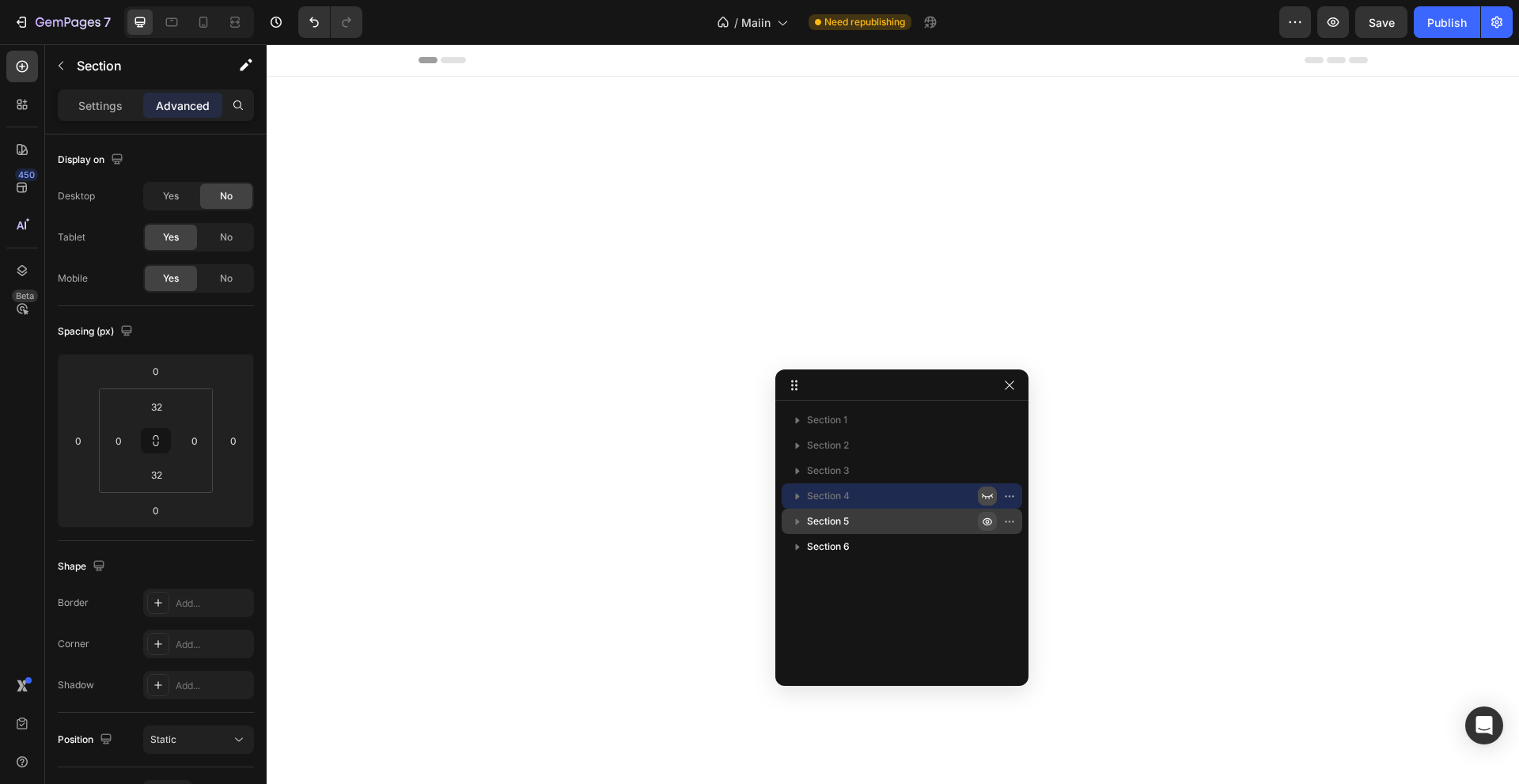
click at [989, 515] on icon "button" at bounding box center [987, 521] width 13 height 13
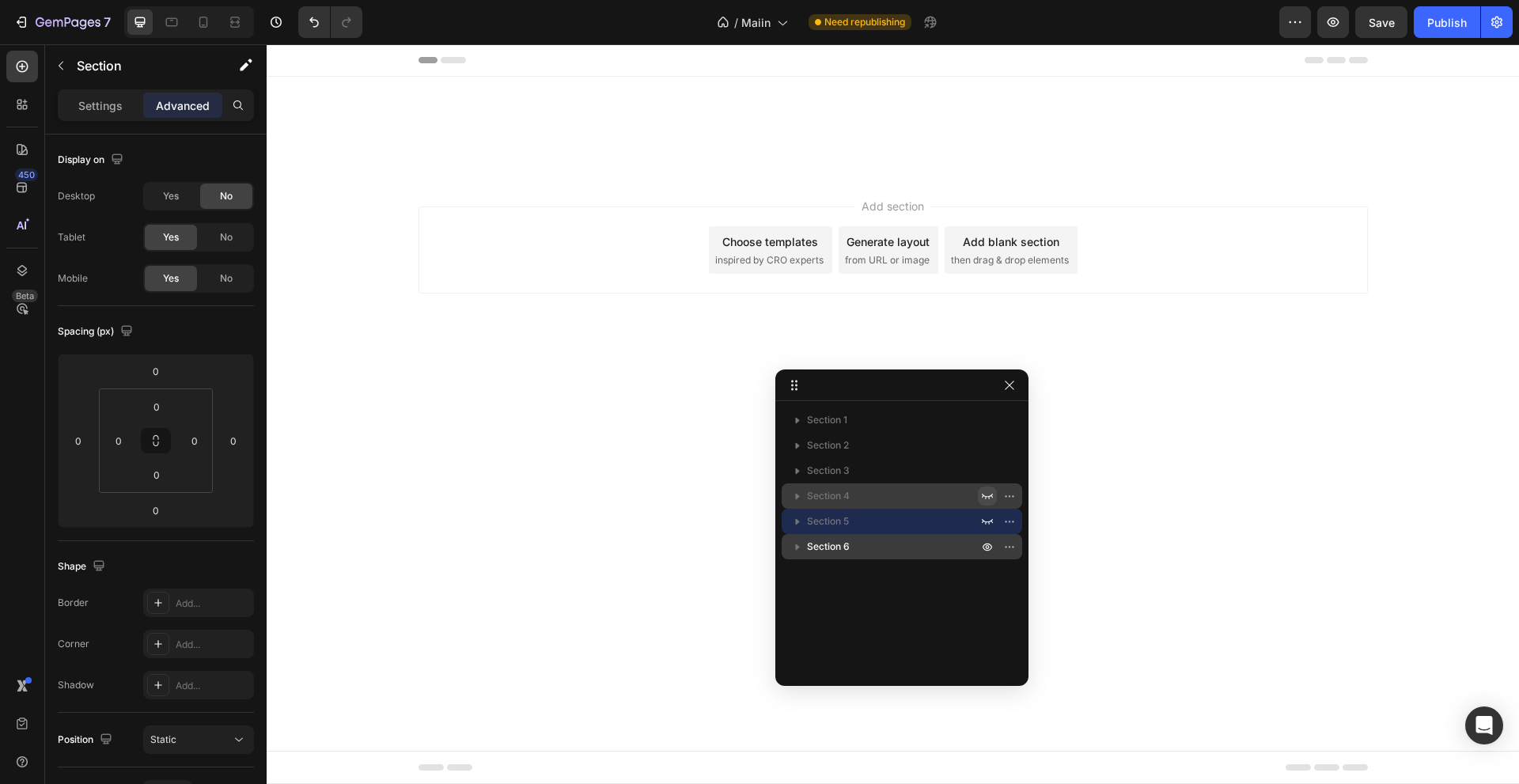
click at [986, 535] on div at bounding box center [998, 547] width 42 height 25
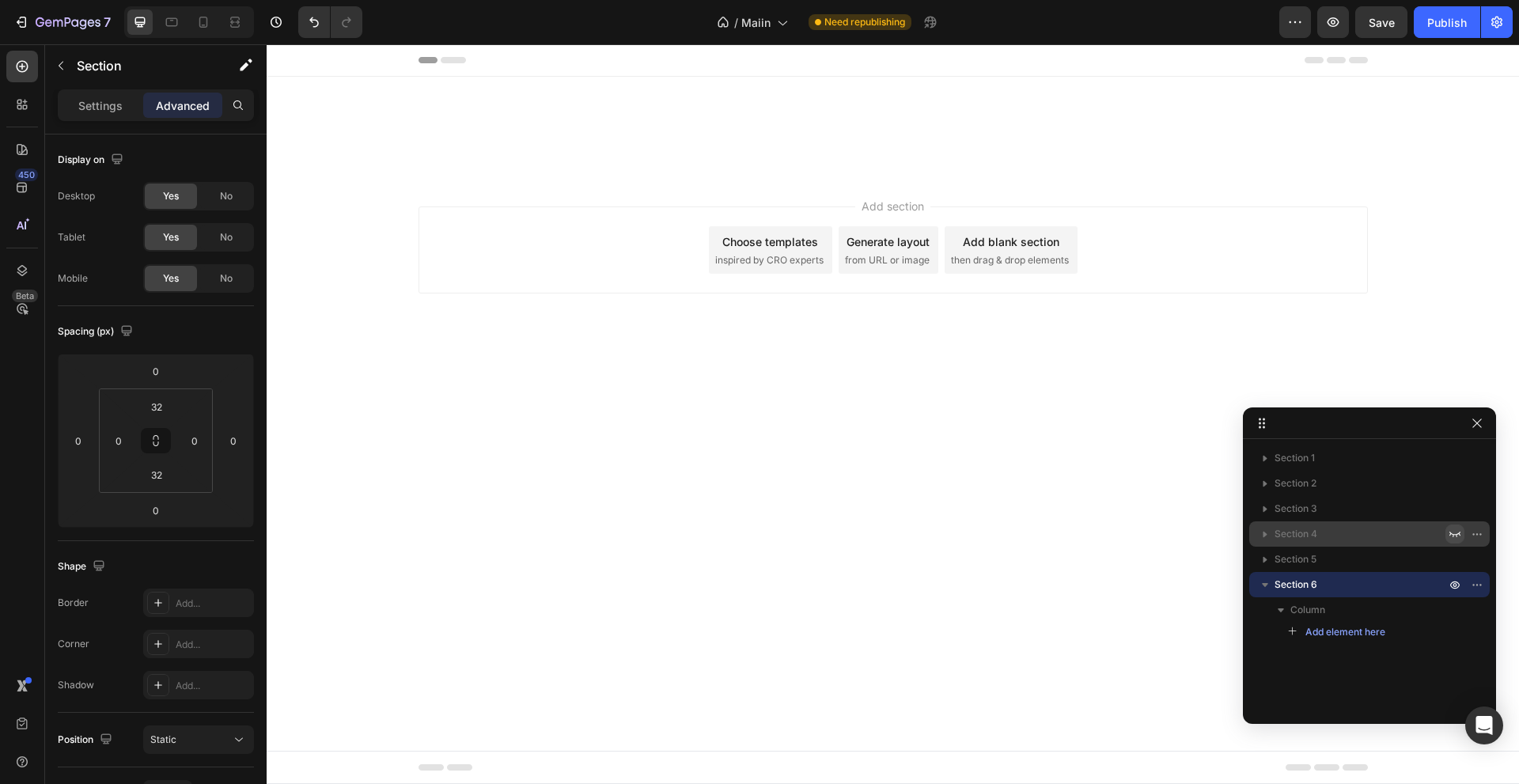
drag, startPoint x: 796, startPoint y: 382, endPoint x: 1265, endPoint y: 420, distance: 470.5
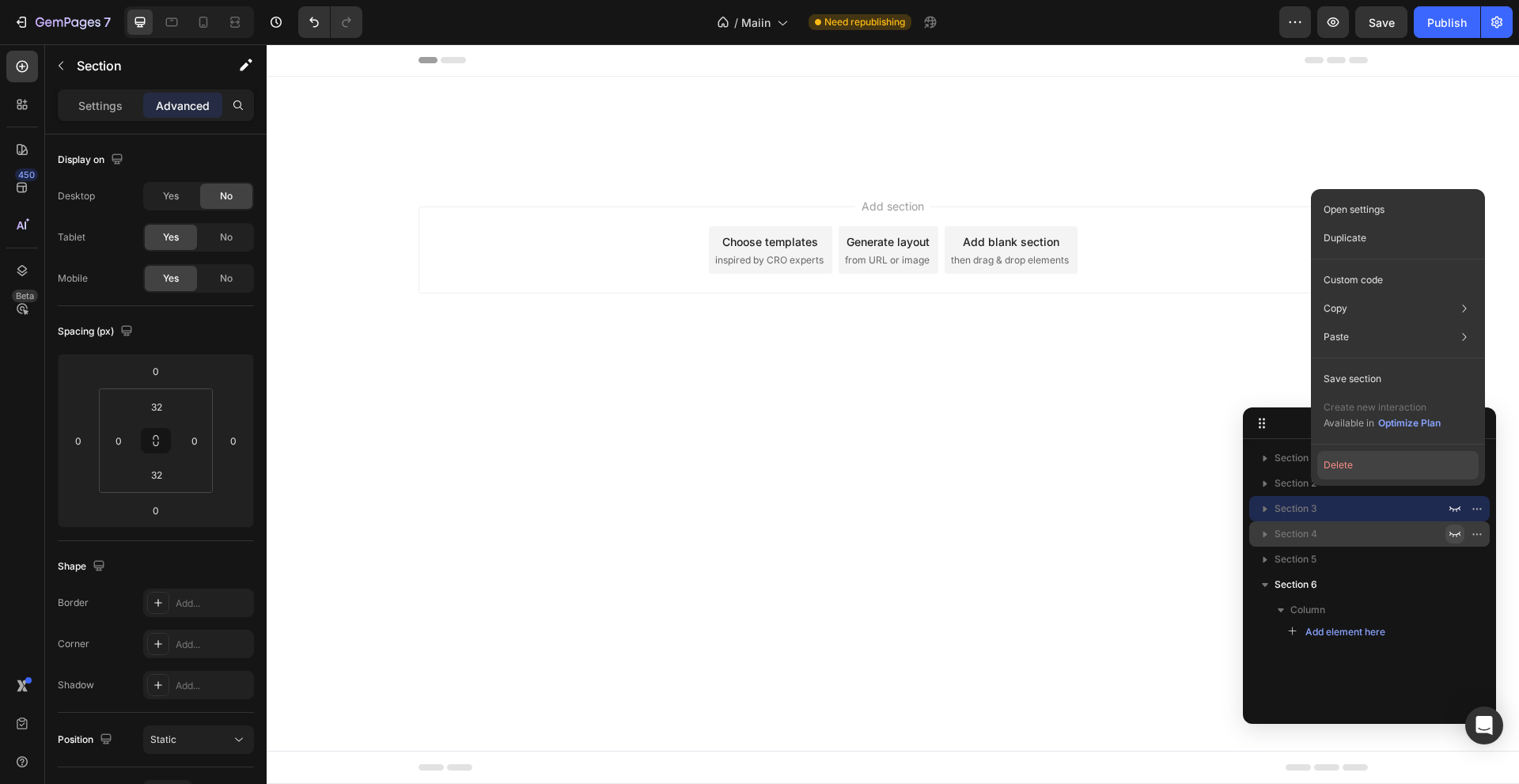
click at [1157, 470] on button "Delete" at bounding box center [1397, 466] width 162 height 29
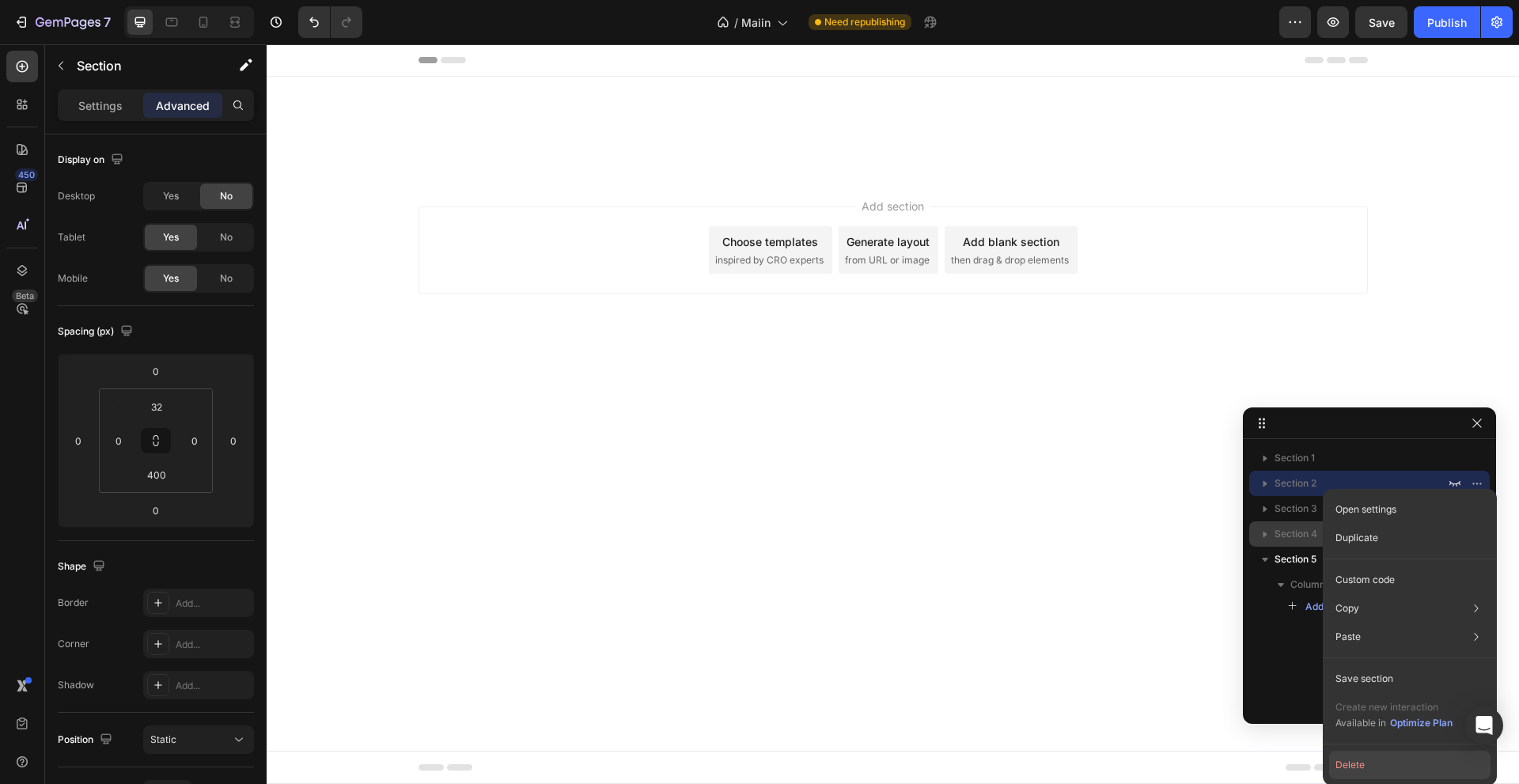
click at [1157, 607] on button "Delete" at bounding box center [1410, 765] width 162 height 29
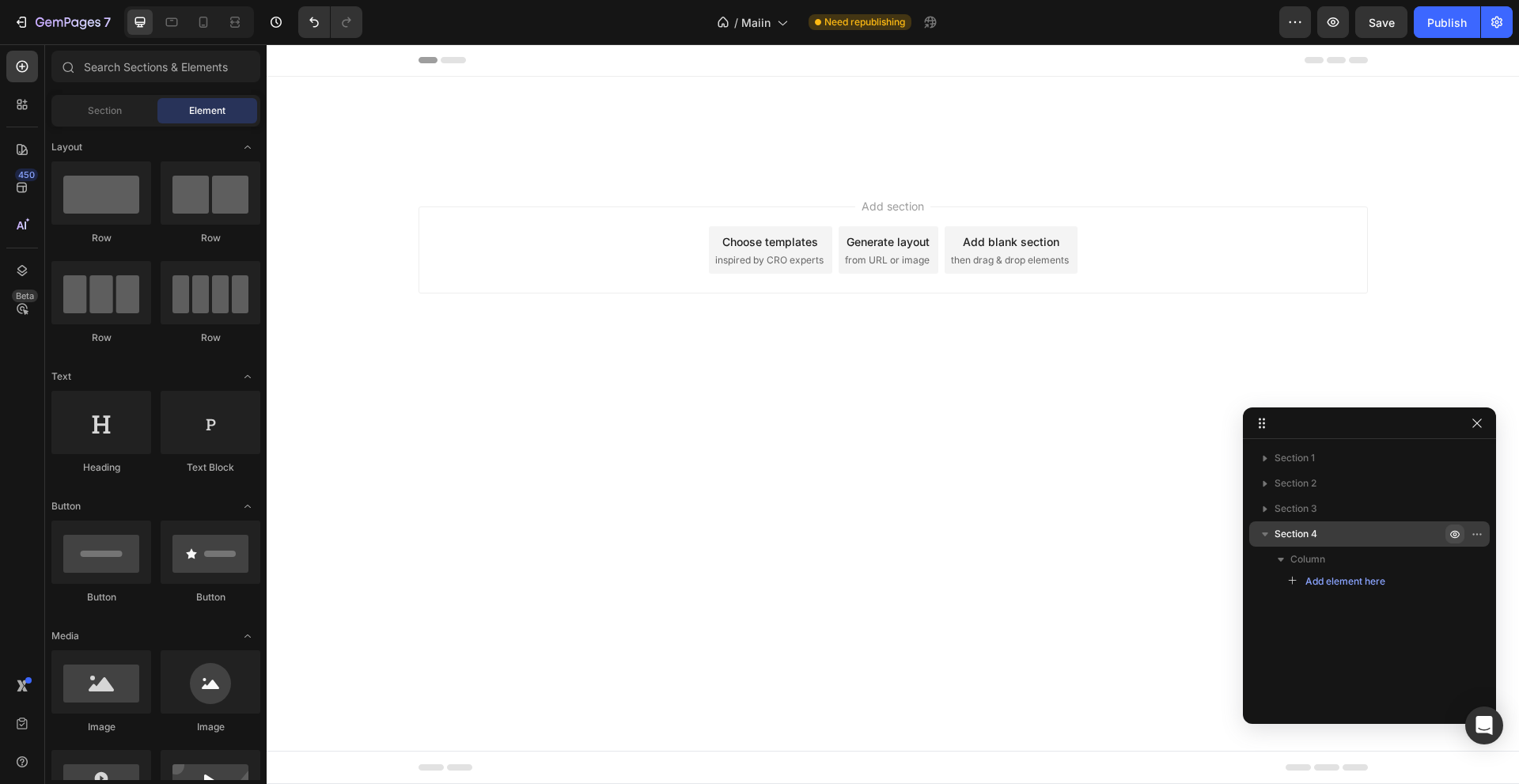
click at [1157, 607] on div "Footer" at bounding box center [892, 767] width 1252 height 33
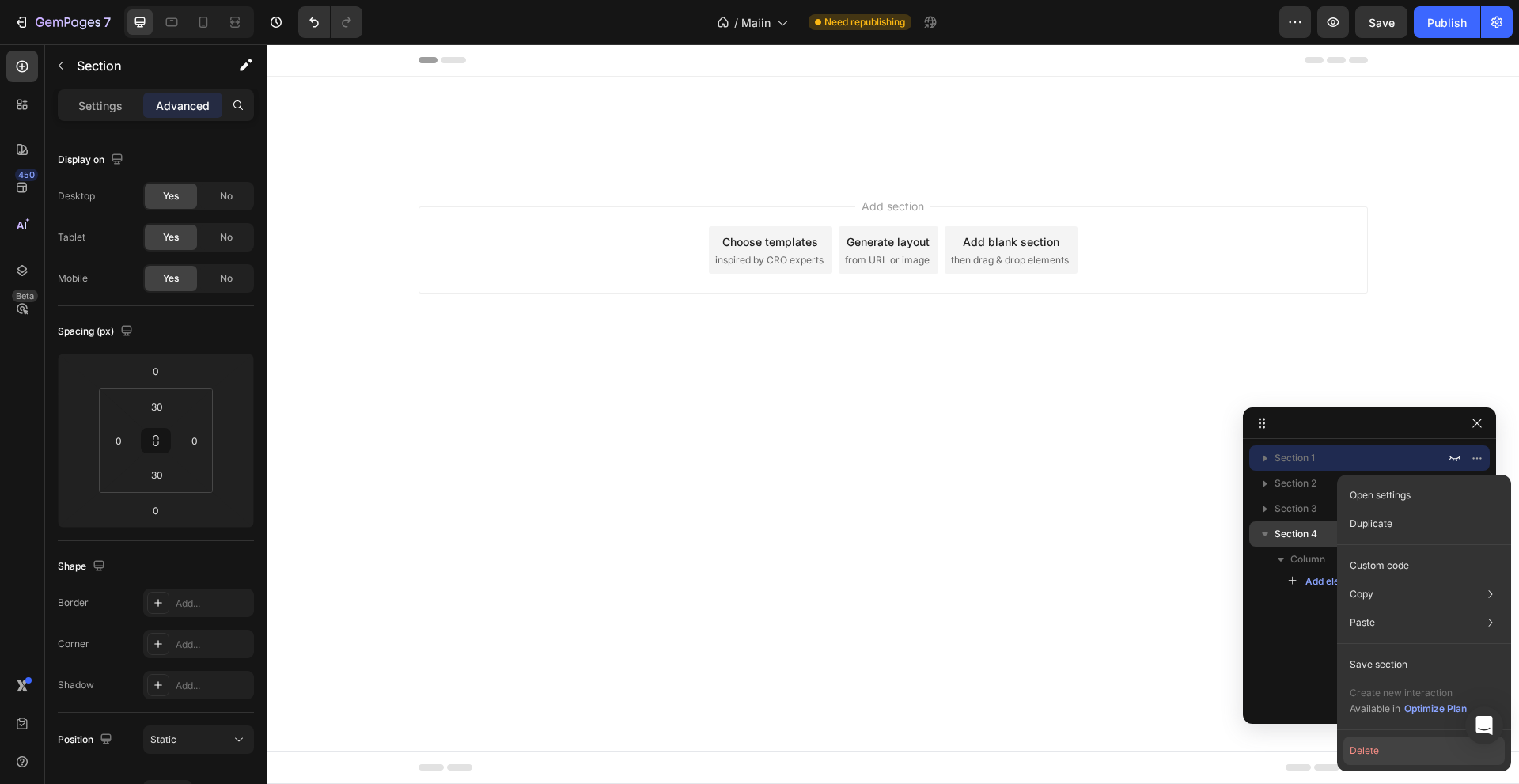
click at [1157, 607] on button "Delete" at bounding box center [1423, 751] width 162 height 29
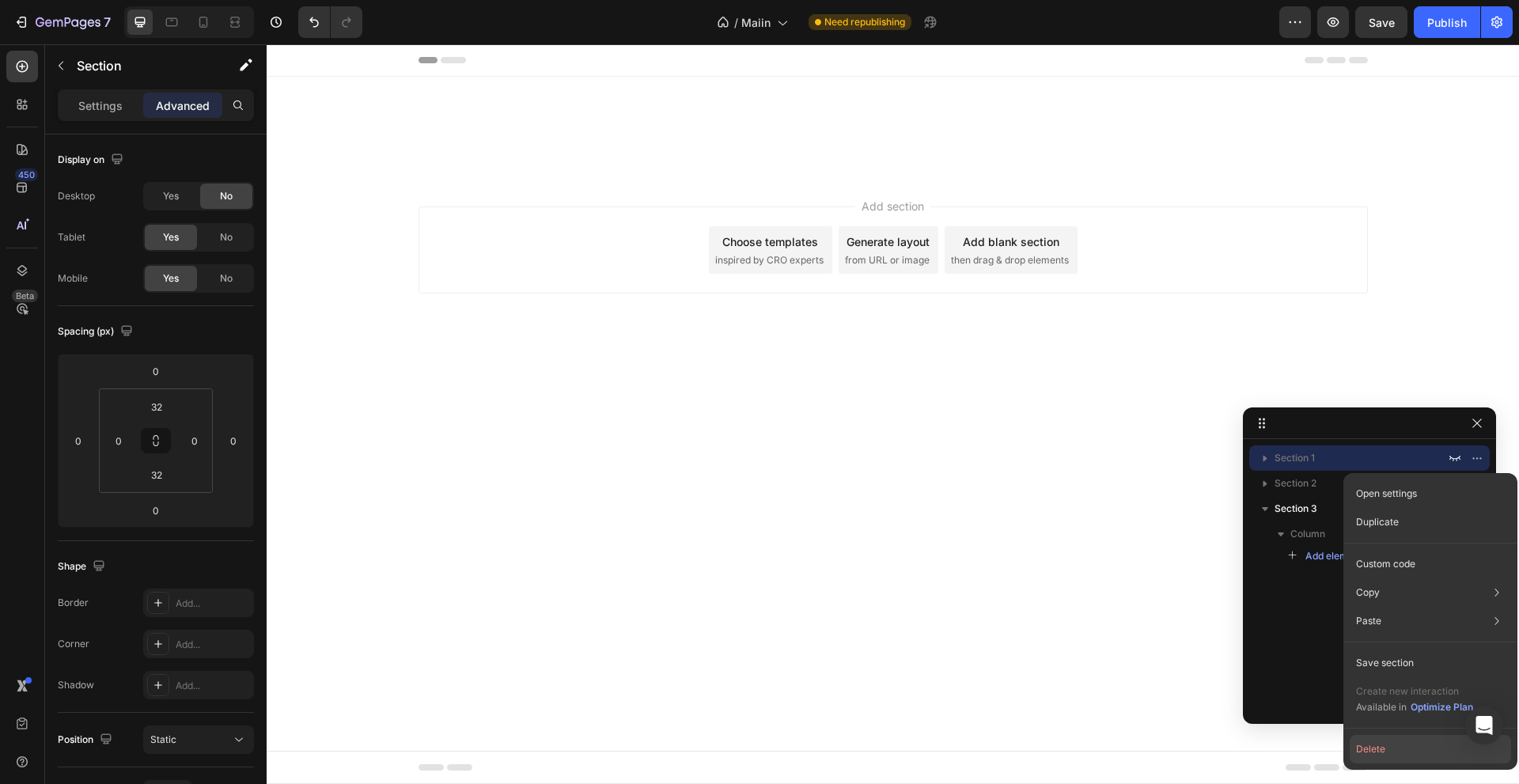
click at [1157, 607] on button "Delete" at bounding box center [1430, 749] width 162 height 29
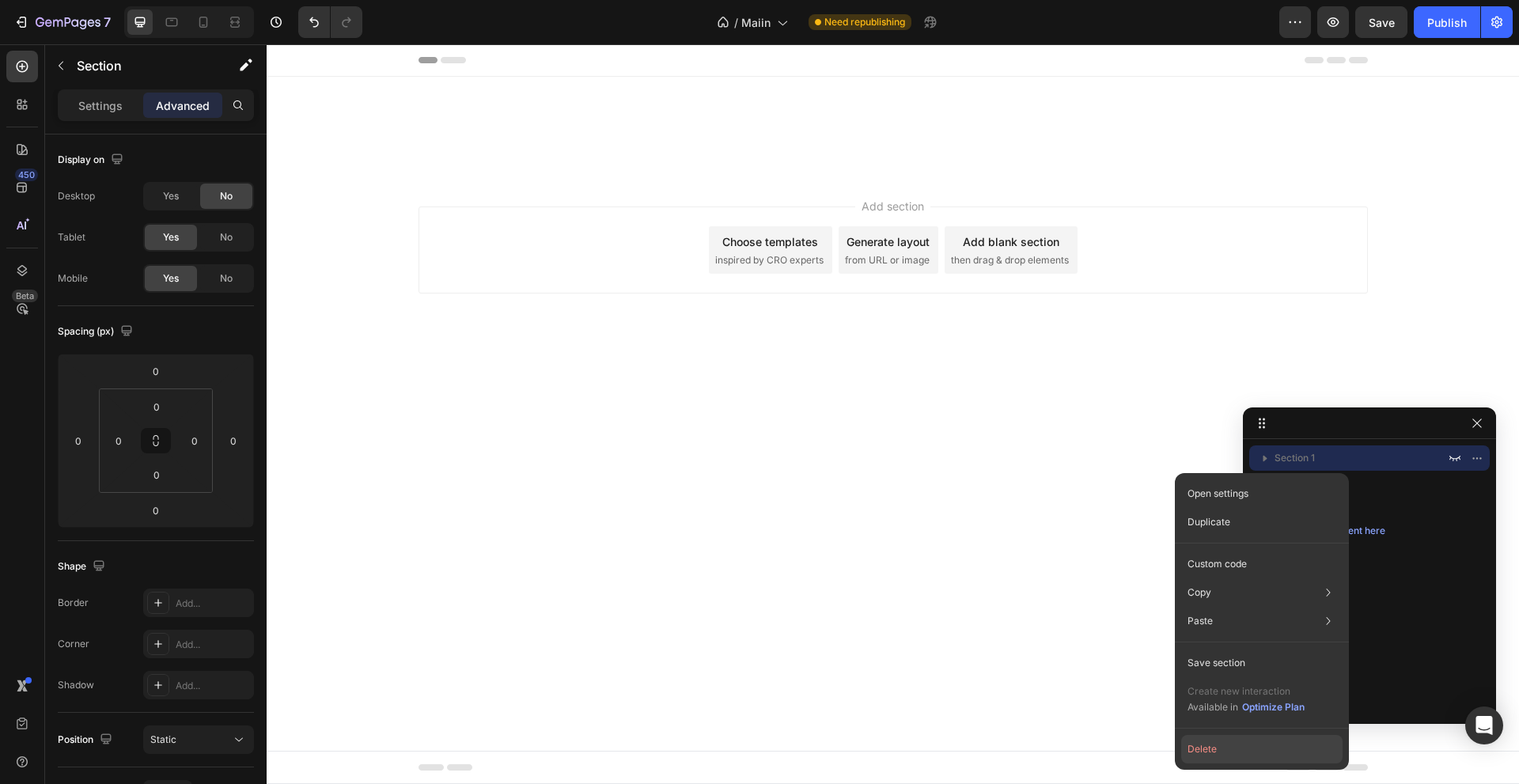
click at [1157, 607] on button "Delete" at bounding box center [1262, 749] width 162 height 29
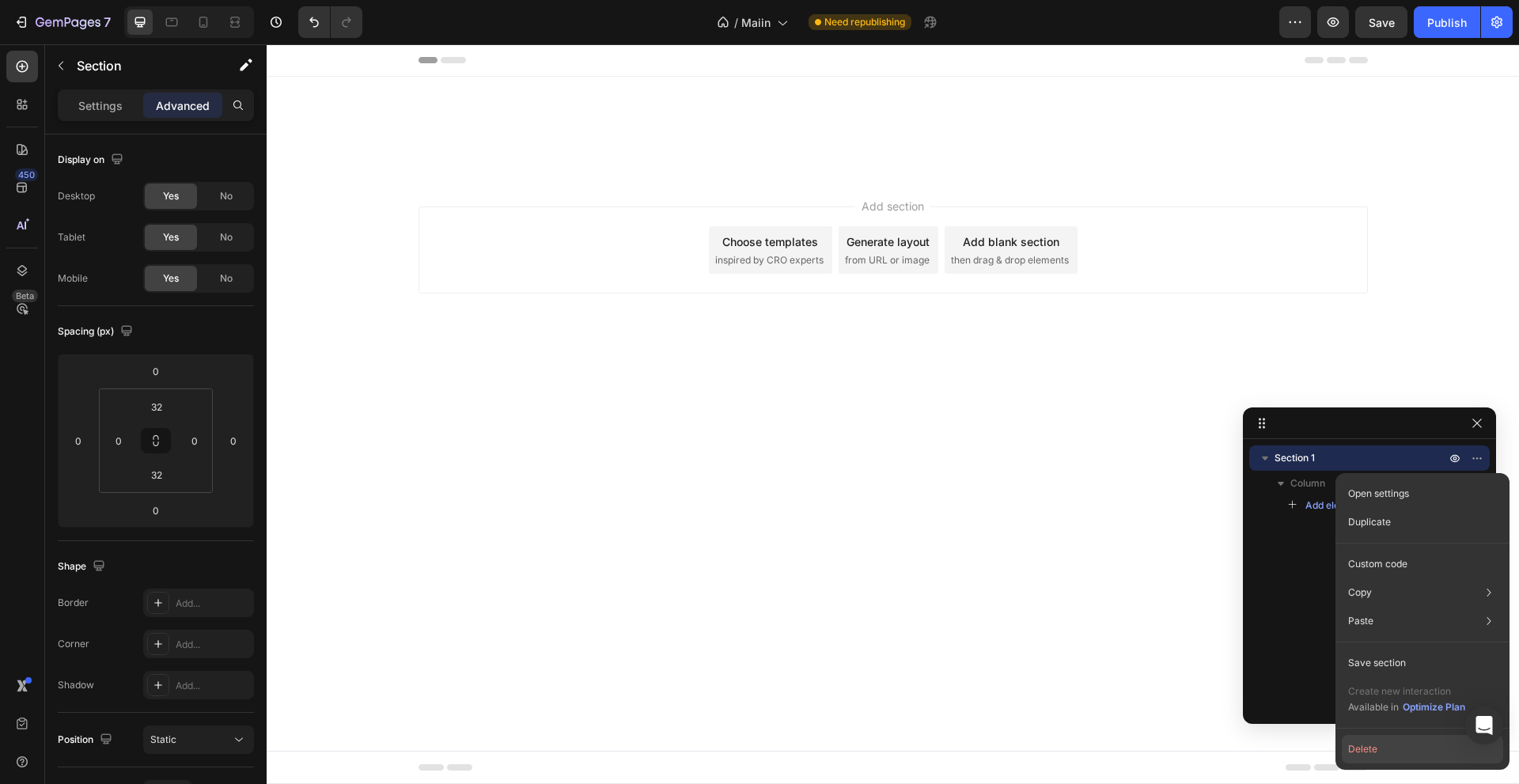
click at [1157, 607] on button "Delete" at bounding box center [1422, 749] width 162 height 29
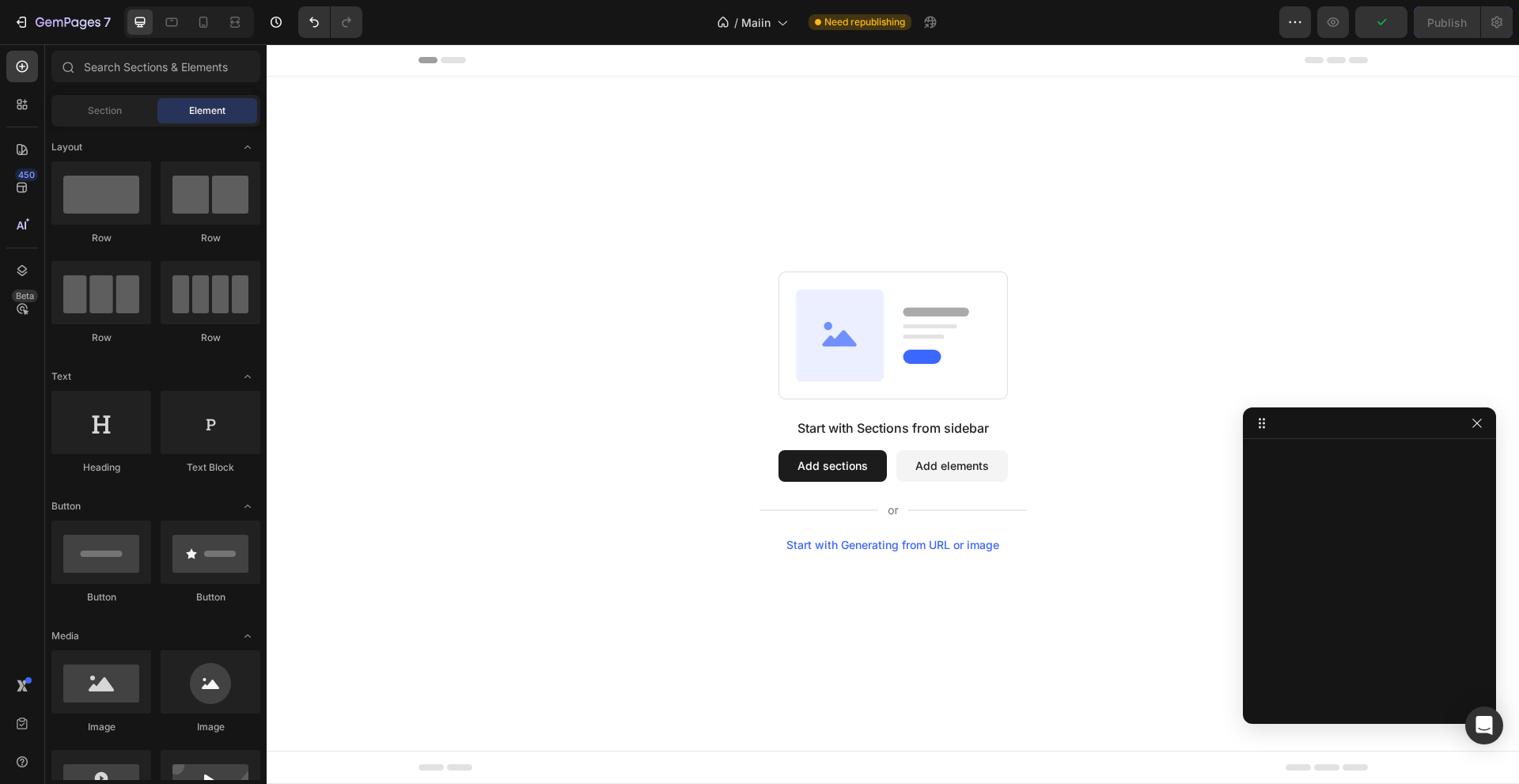
click at [1157, 607] on div "Footer" at bounding box center [894, 767] width 949 height 32
